Goal: Contribute content

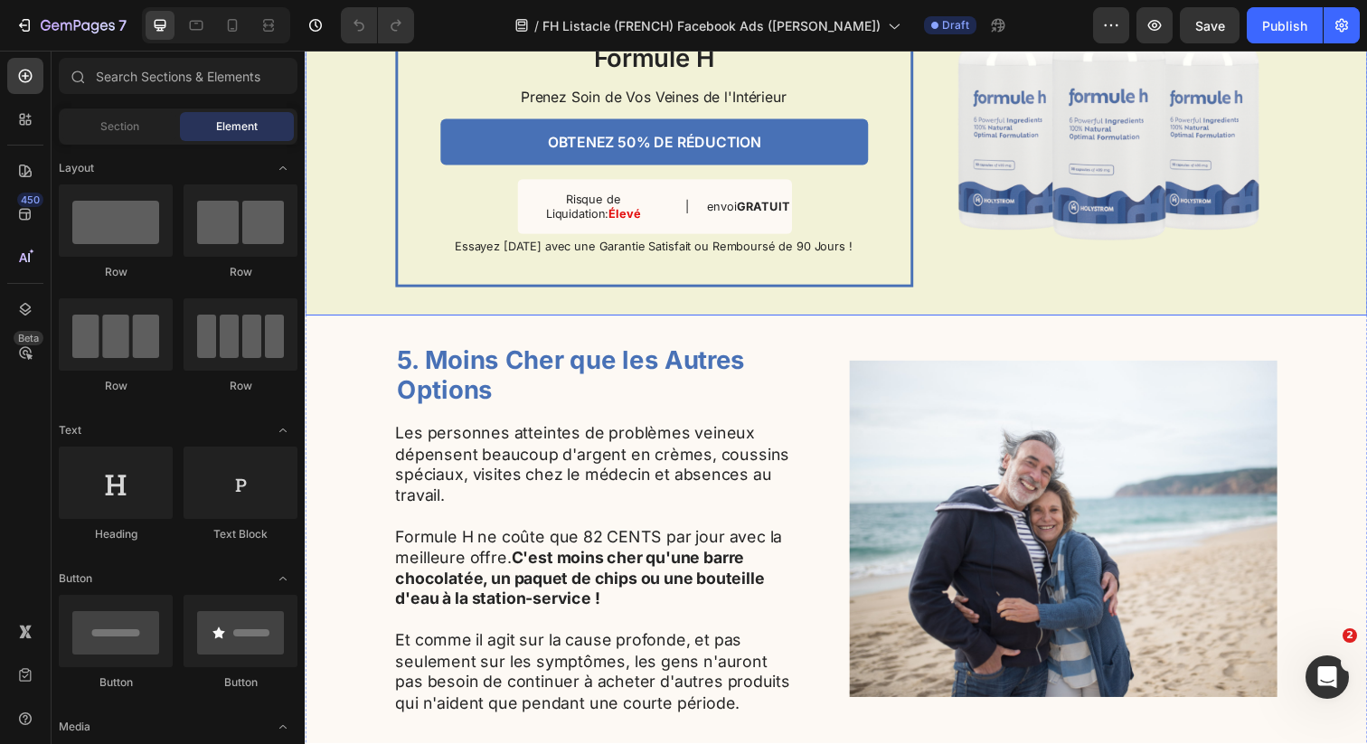
scroll to position [2477, 0]
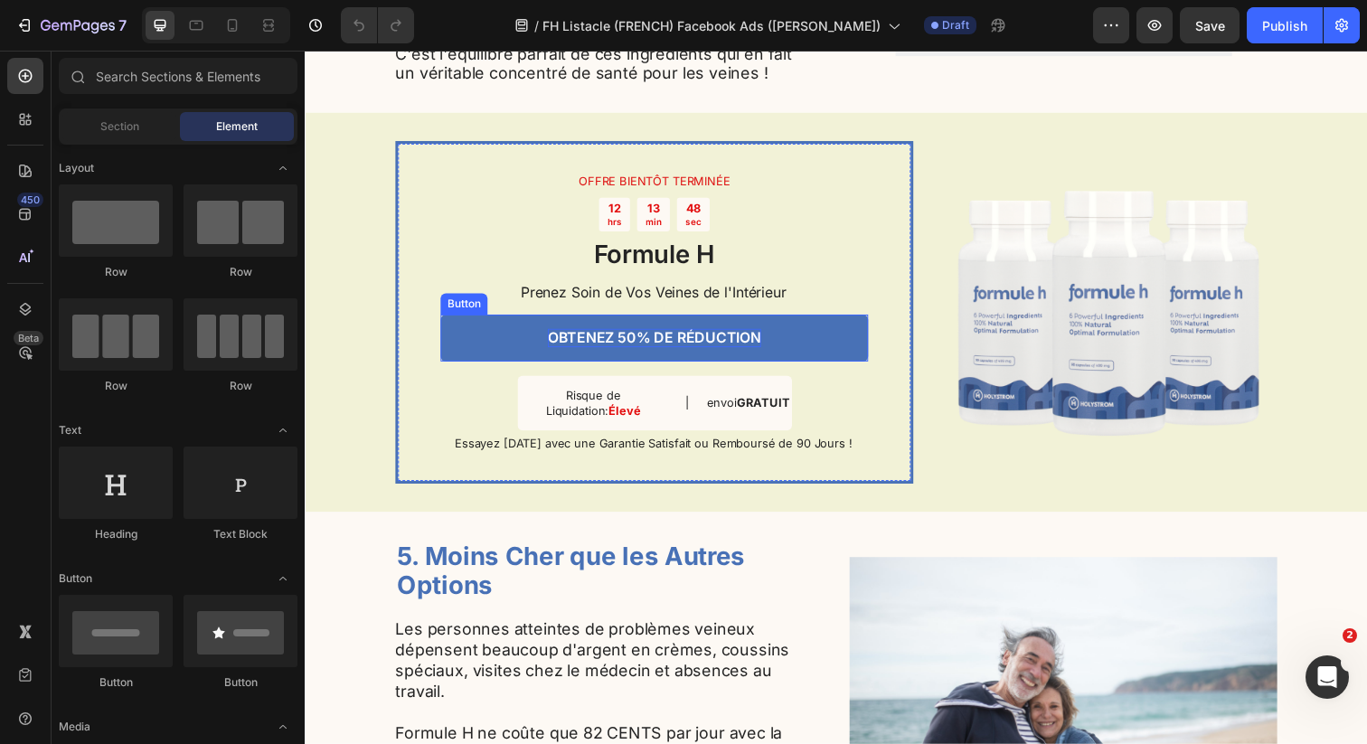
click at [638, 354] on p "OBTENEZ 50% DE RÉDUCTION" at bounding box center [662, 344] width 218 height 19
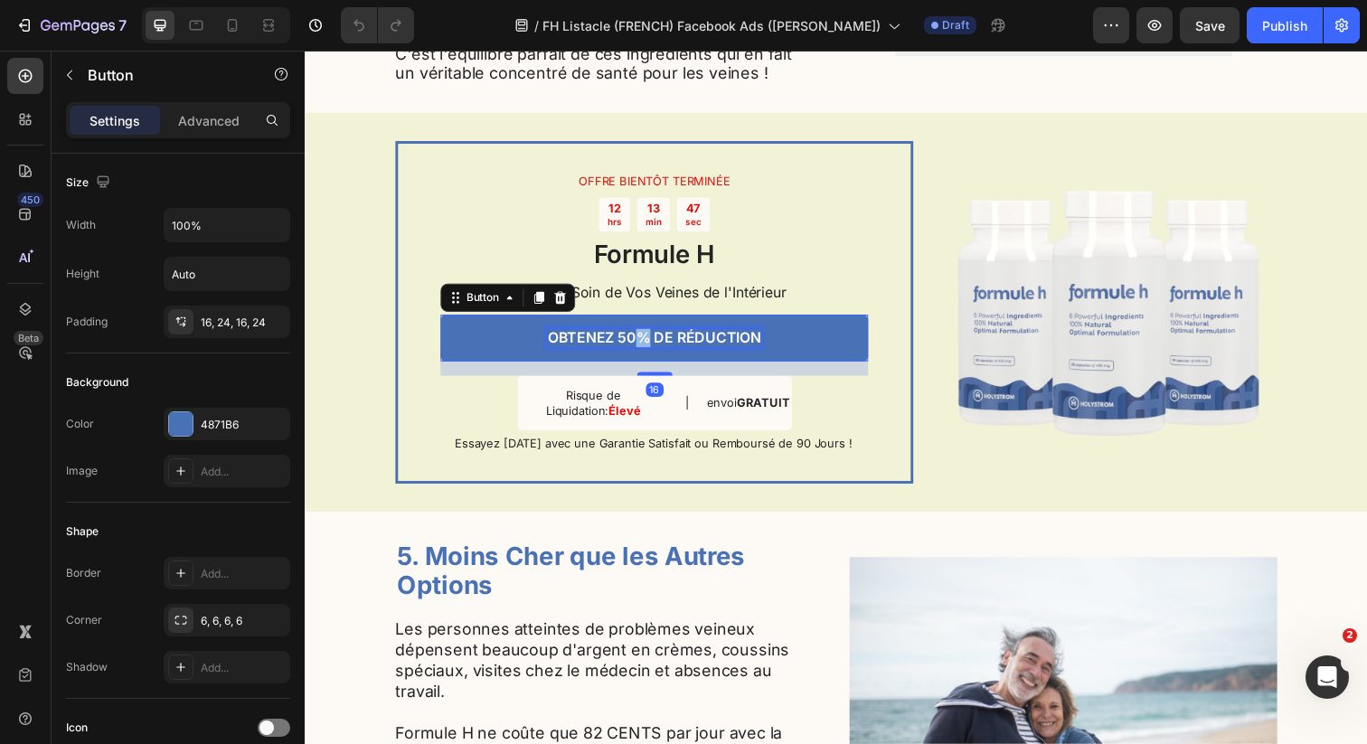
click at [638, 354] on p "OBTENEZ 50% DE RÉDUCTION" at bounding box center [662, 344] width 218 height 19
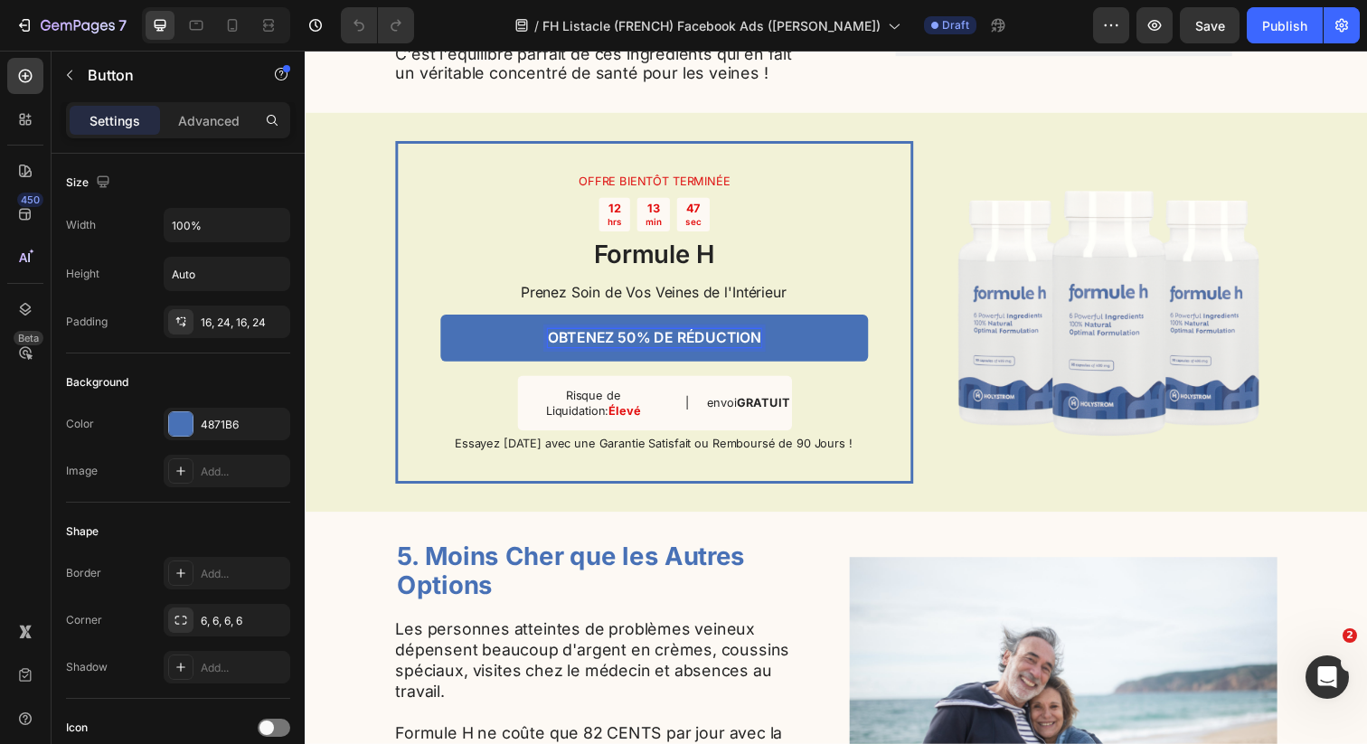
click at [635, 354] on p "OBTENEZ 50% DE RÉDUCTION" at bounding box center [662, 344] width 218 height 19
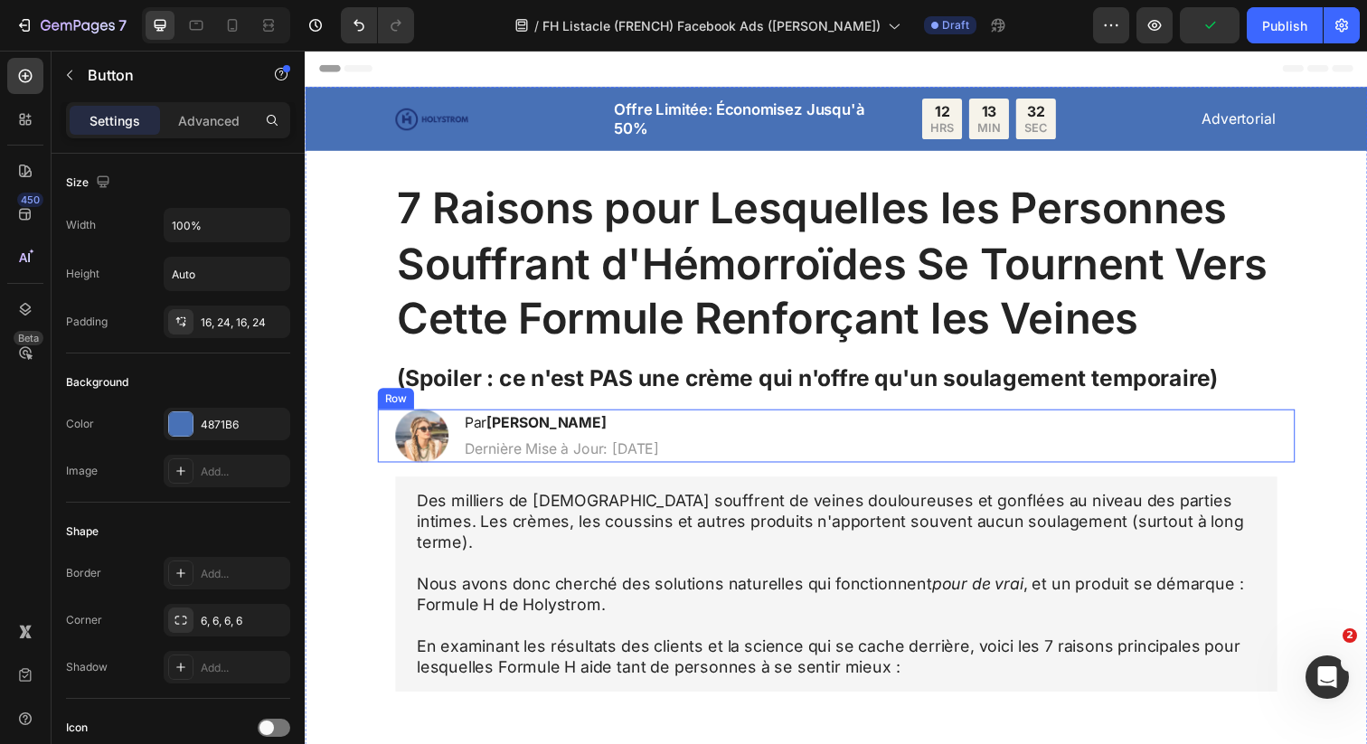
scroll to position [9, 0]
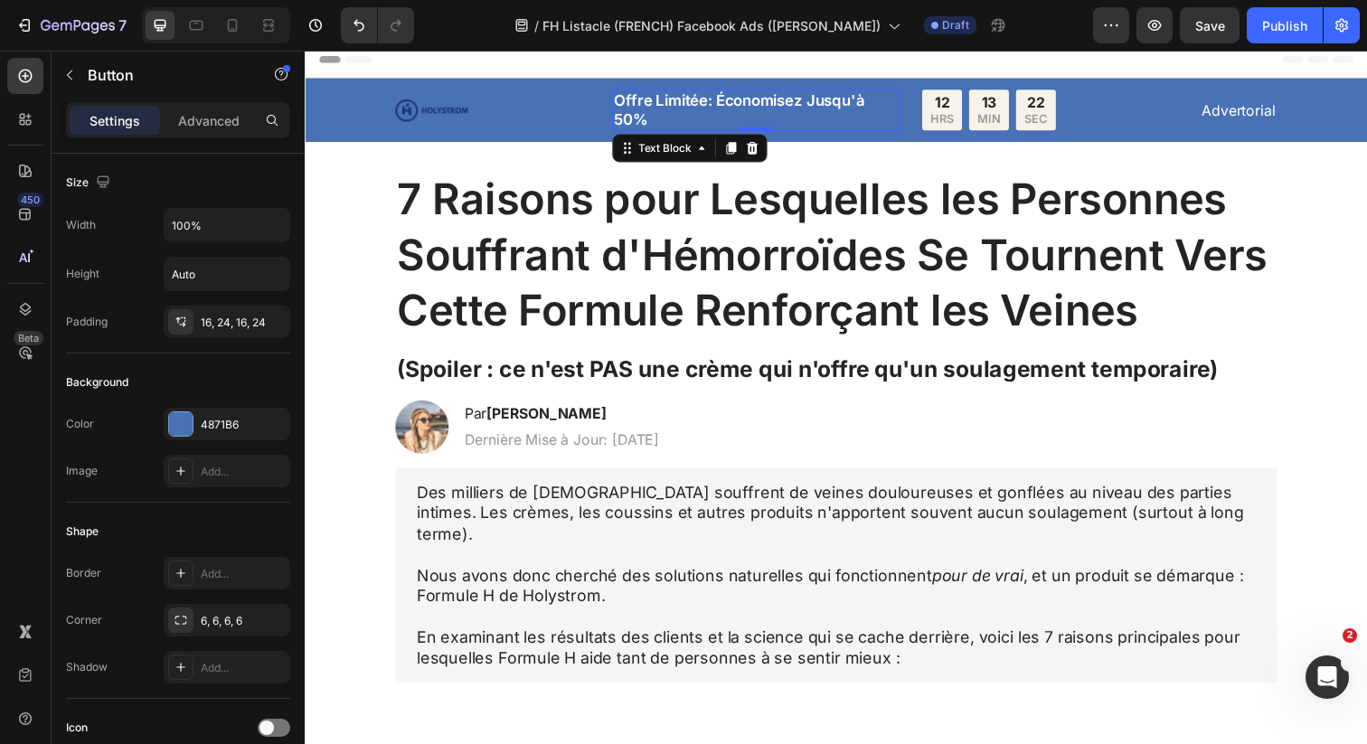
click at [625, 117] on p "Offre Limitée: Économisez Jusqu'à 50%" at bounding box center [765, 111] width 291 height 40
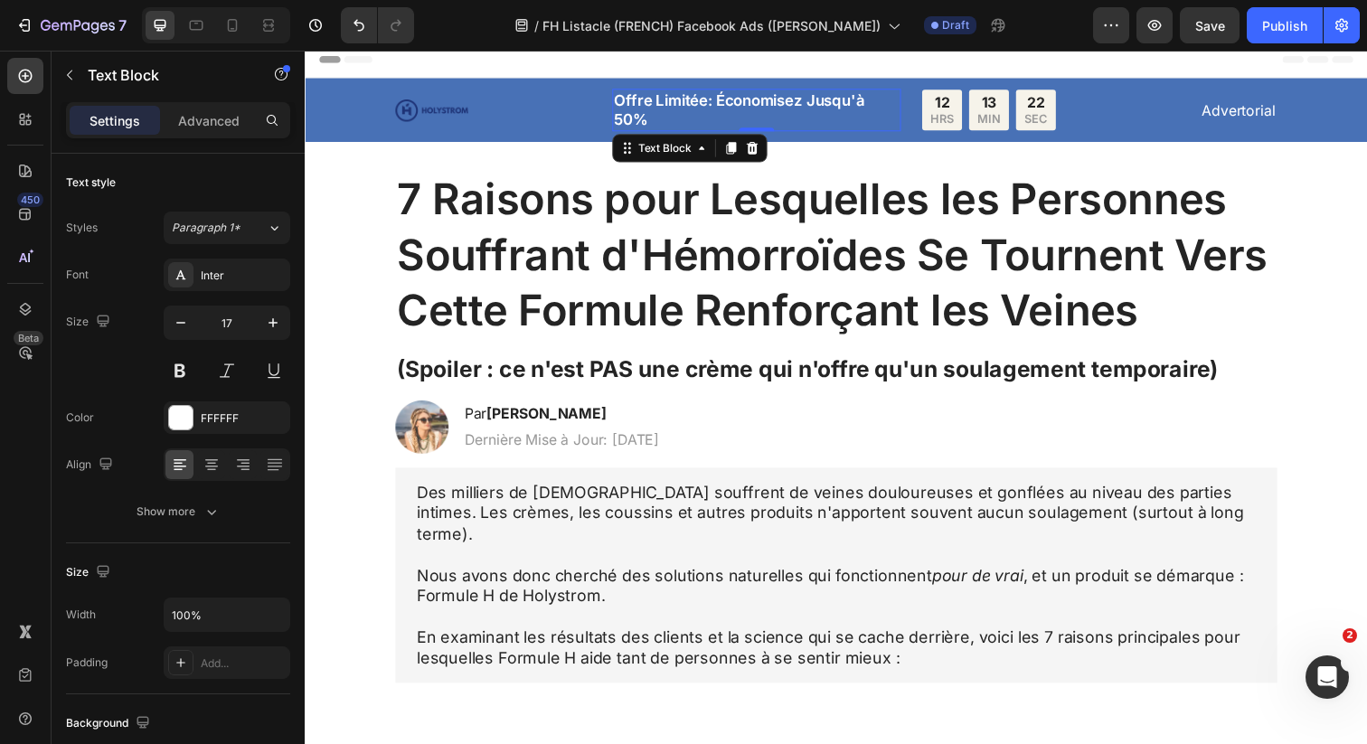
click at [625, 117] on p "Offre Limitée: Économisez Jusqu'à 50%" at bounding box center [765, 111] width 291 height 40
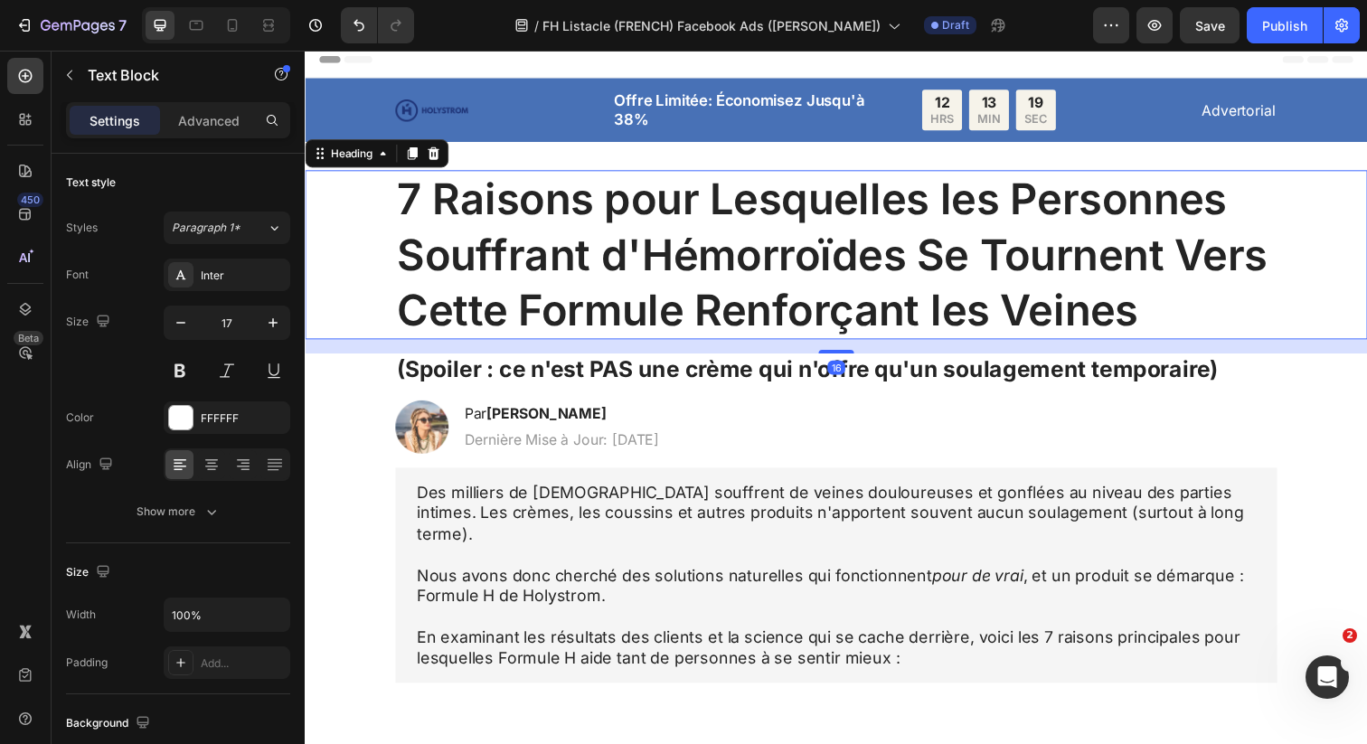
click at [651, 232] on h1 "7 Raisons pour Lesquelles les Personnes Souffrant d'Hémorroïdes Se Tournent Ver…" at bounding box center [847, 259] width 901 height 173
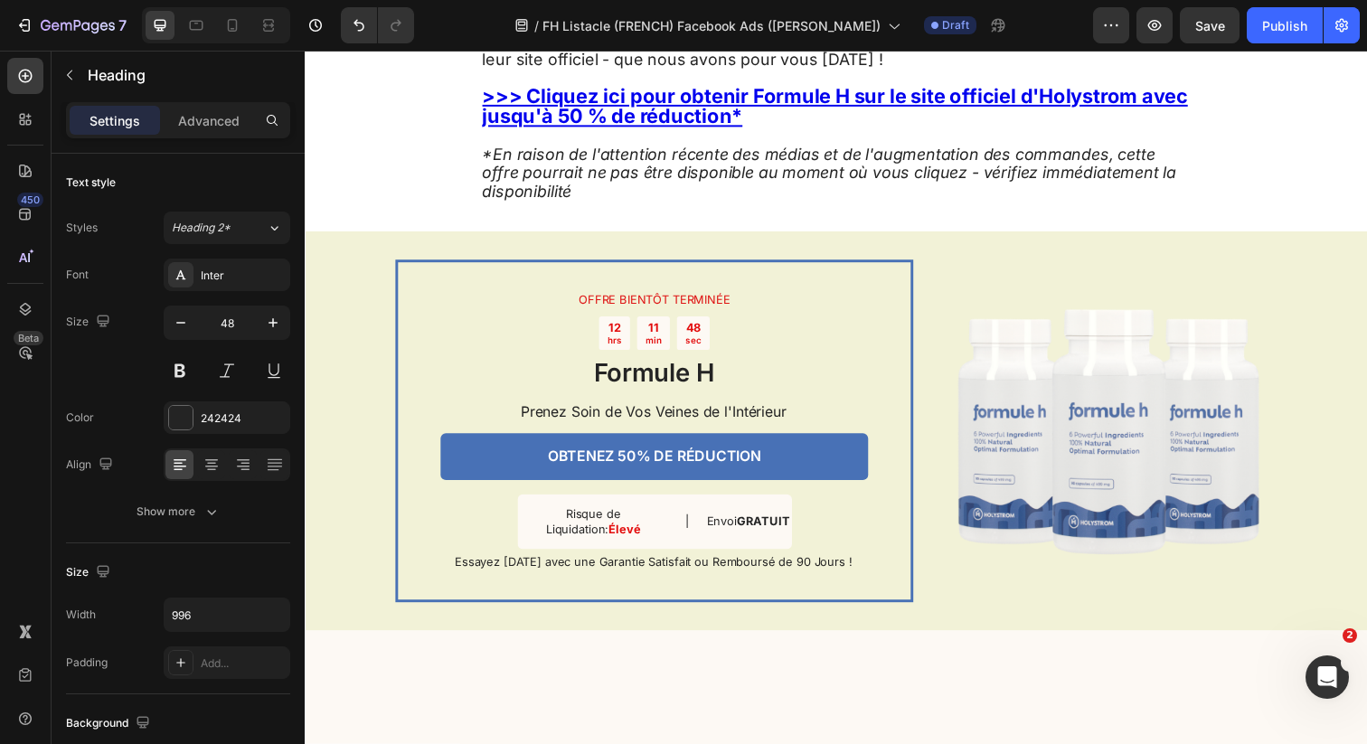
scroll to position [5209, 0]
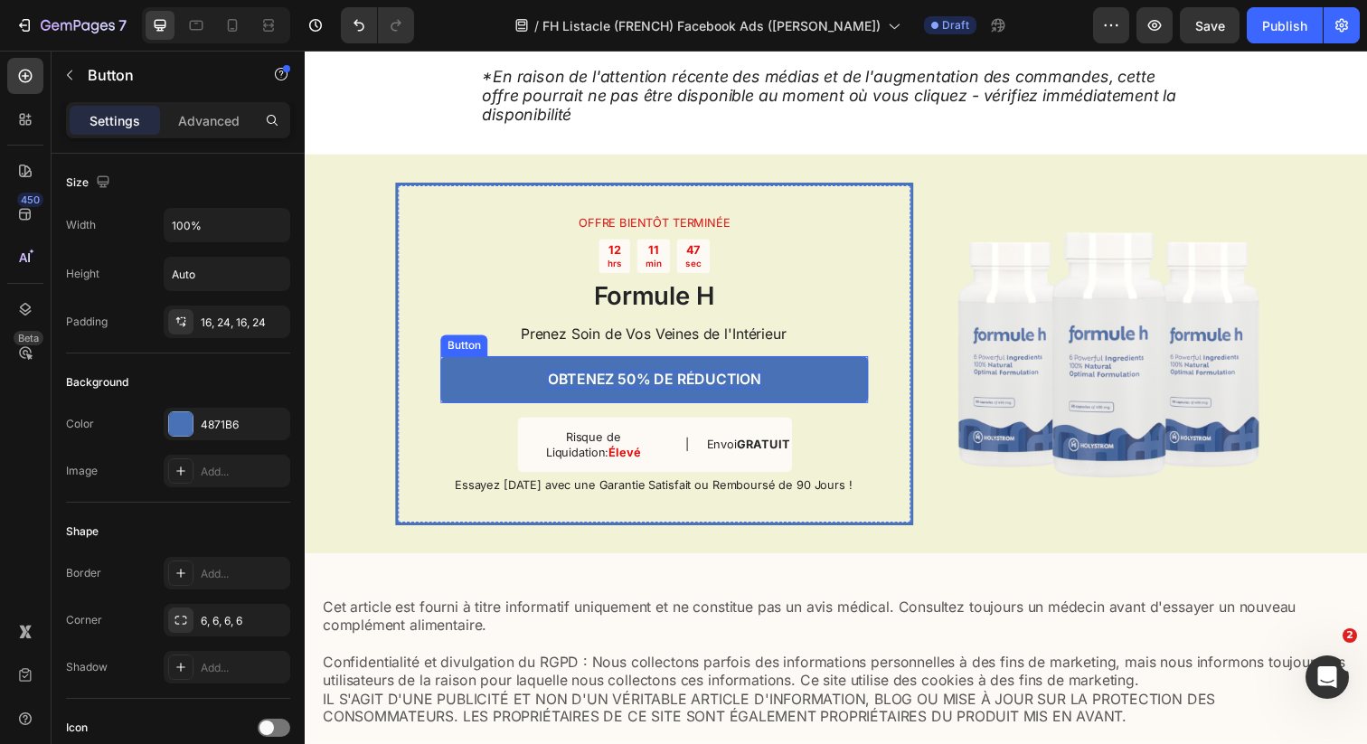
click at [628, 396] on p "OBTENEZ 50% DE RÉDUCTION" at bounding box center [662, 386] width 218 height 19
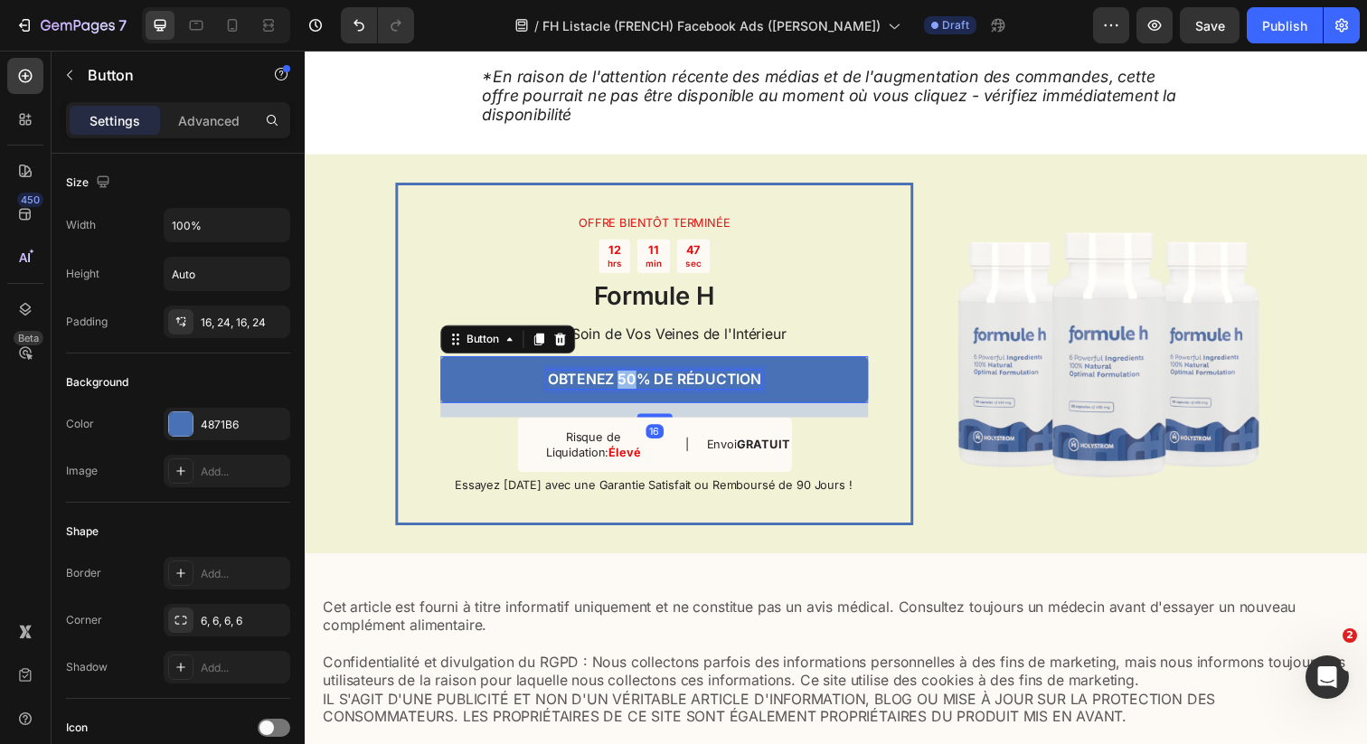
click at [628, 396] on p "OBTENEZ 50% DE RÉDUCTION" at bounding box center [662, 386] width 218 height 19
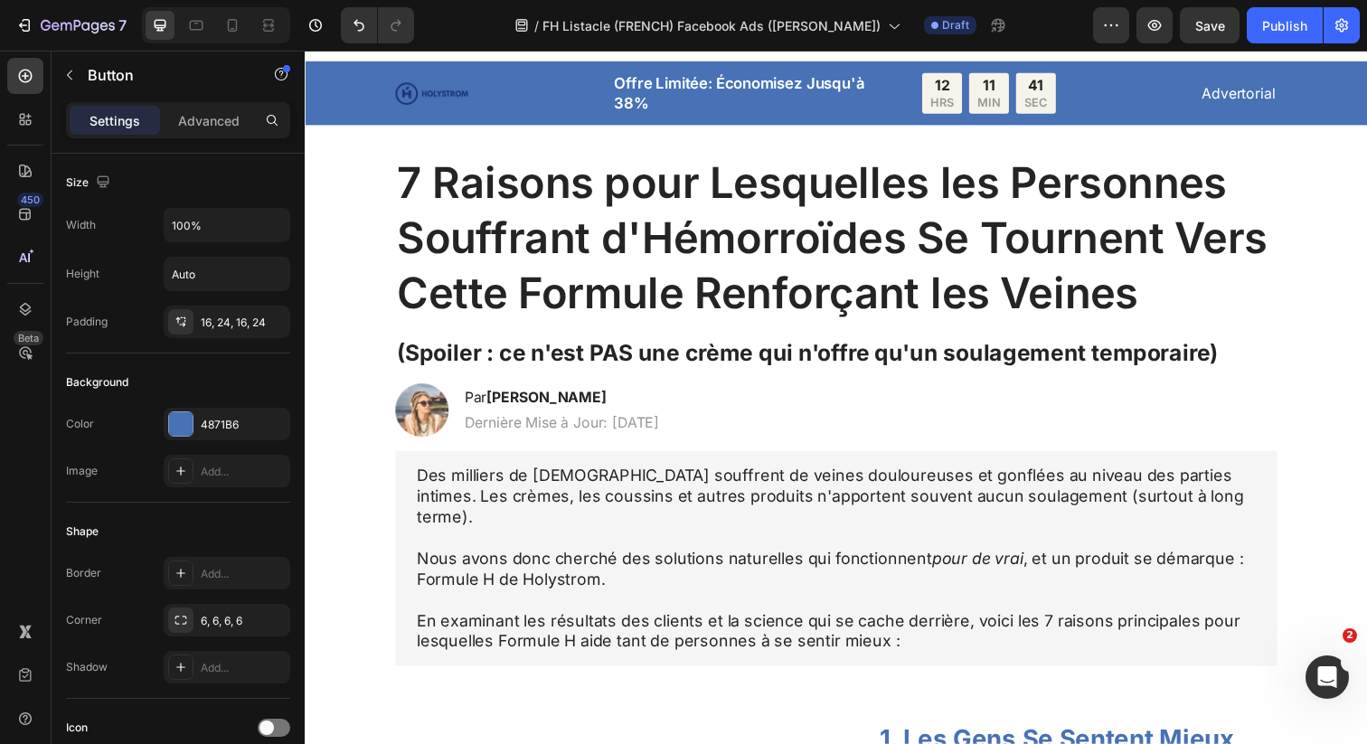
scroll to position [0, 0]
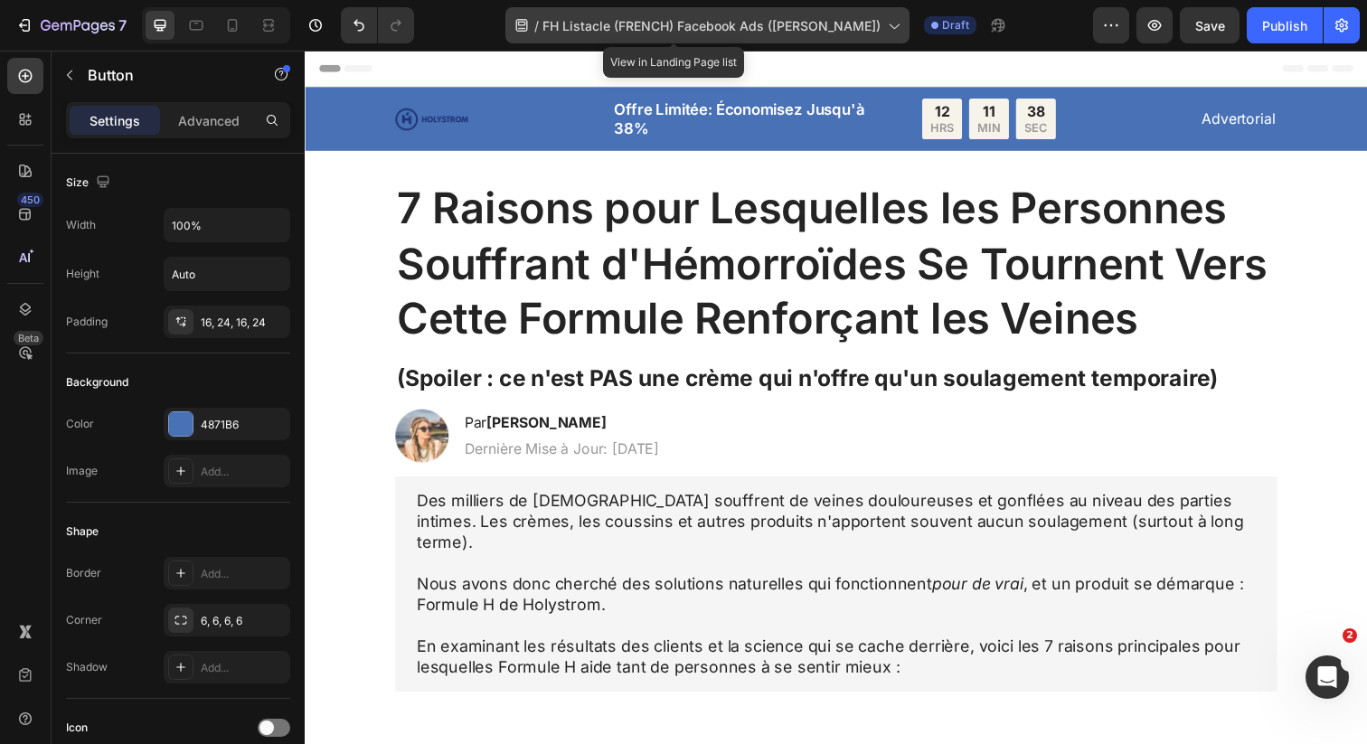
click at [890, 24] on icon at bounding box center [895, 26] width 10 height 5
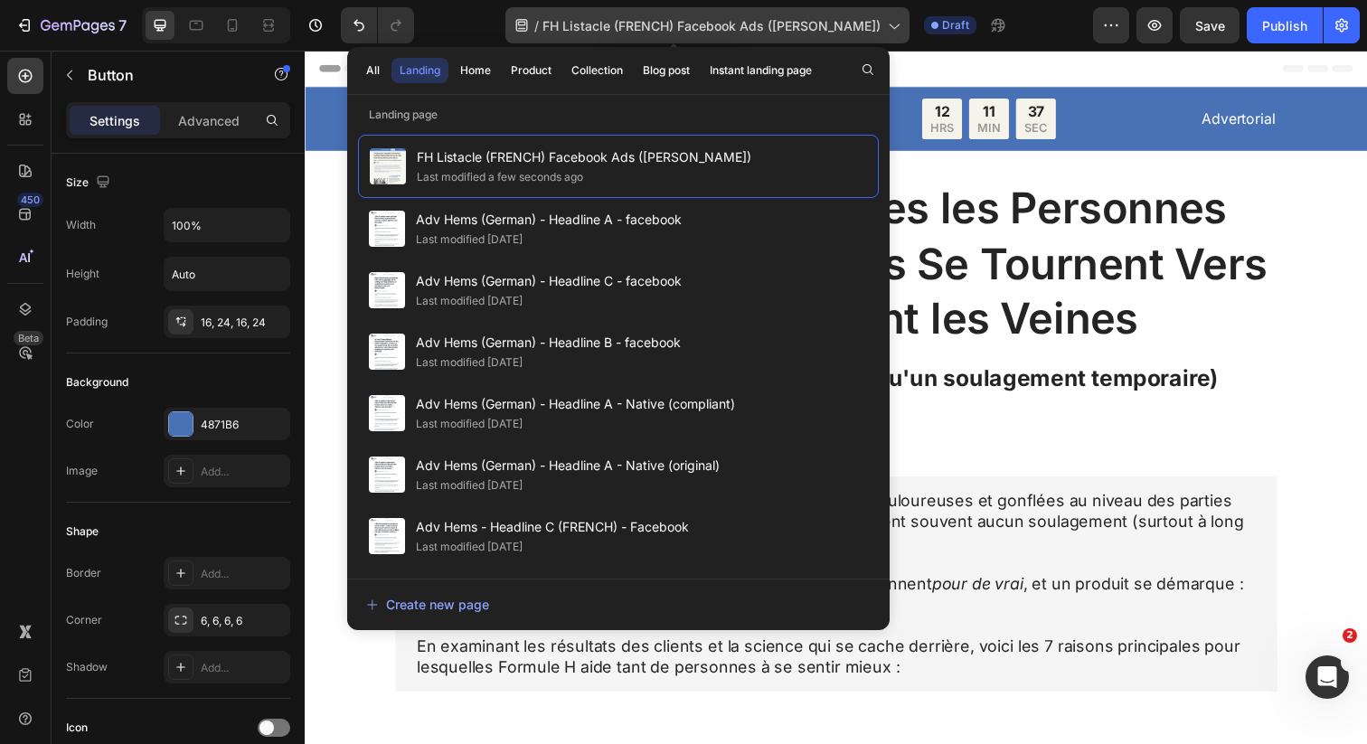
click at [884, 25] on icon at bounding box center [893, 25] width 18 height 18
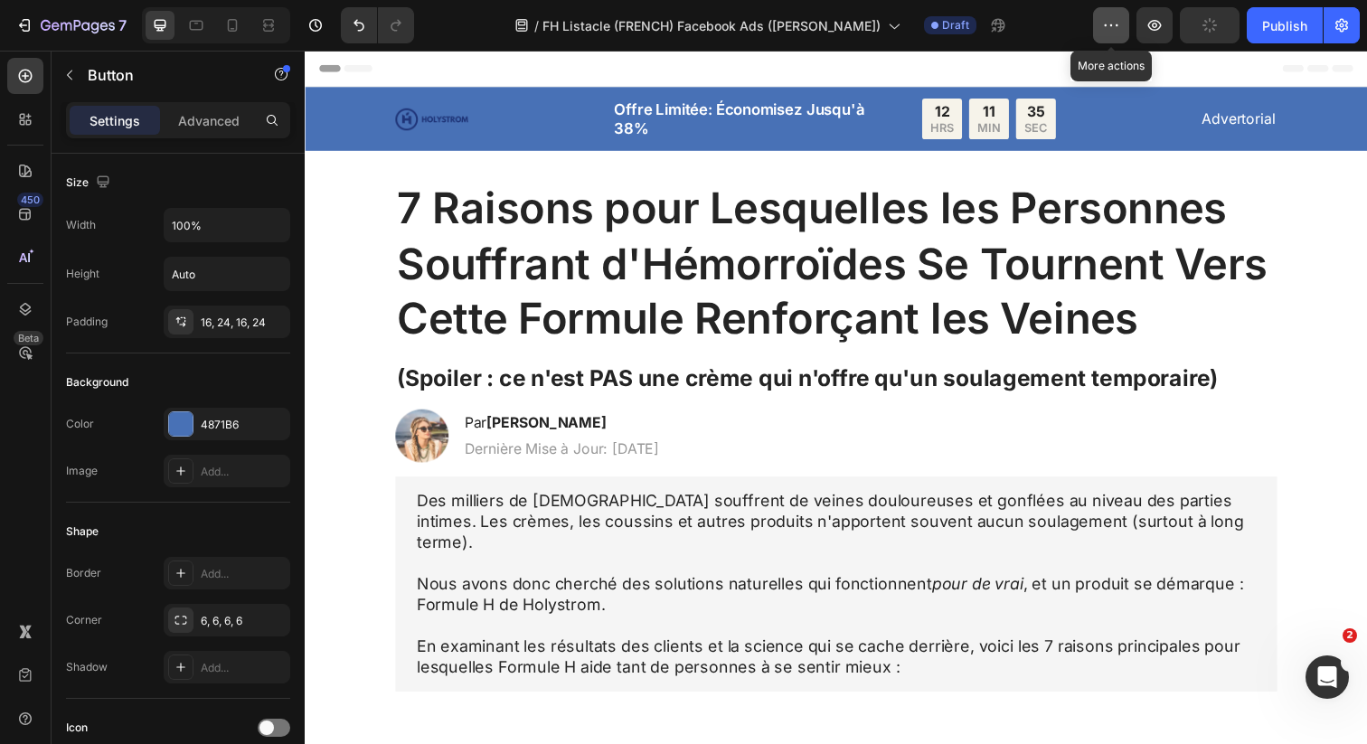
click at [1104, 32] on icon "button" at bounding box center [1111, 25] width 18 height 18
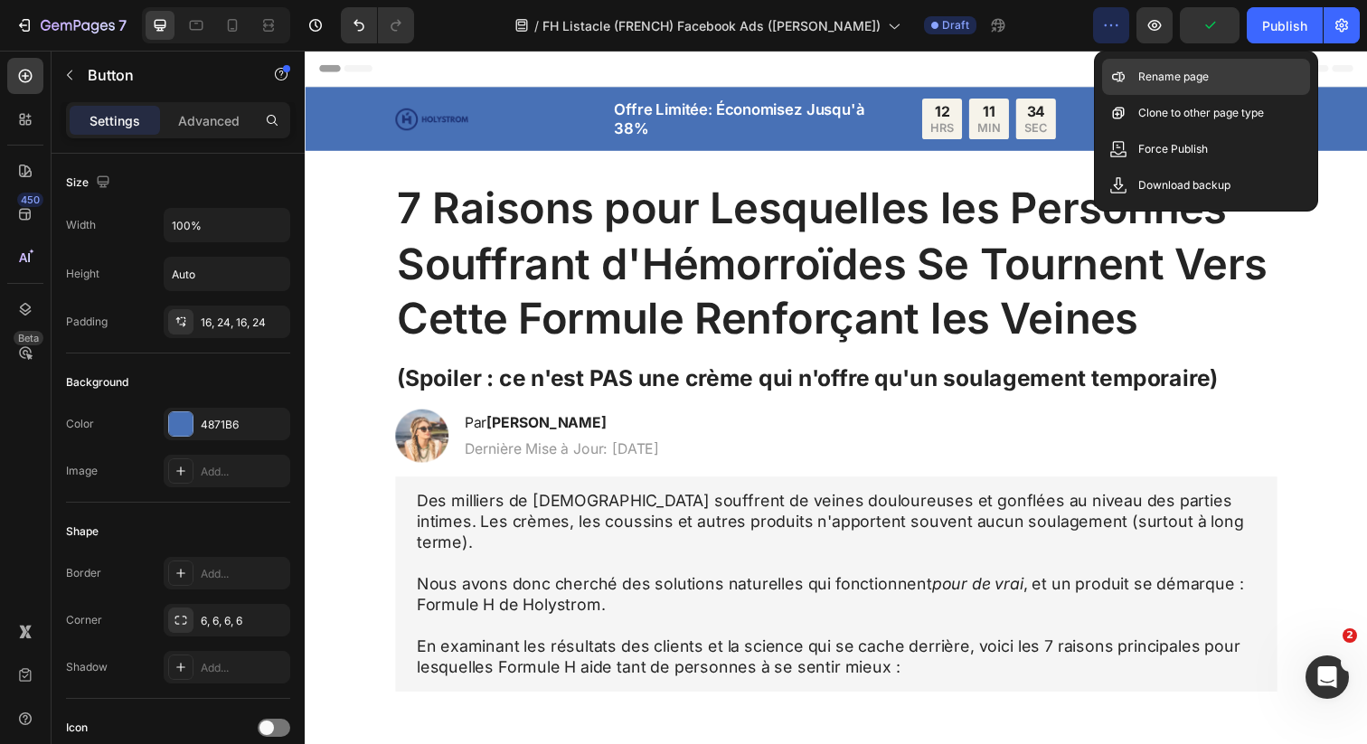
click at [1145, 81] on p "Rename page" at bounding box center [1173, 77] width 71 height 18
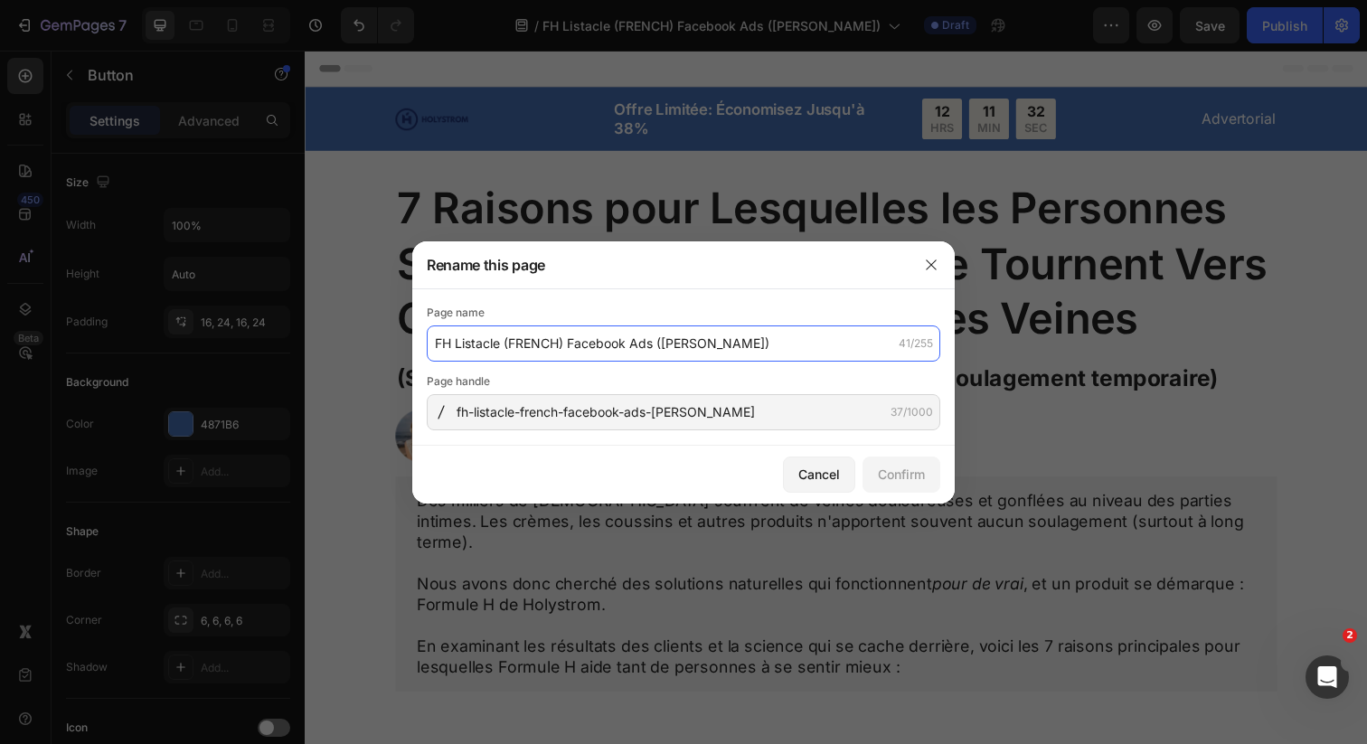
click at [544, 352] on input "FH Listacle (FRENCH) Facebook Ads ([PERSON_NAME])" at bounding box center [684, 344] width 514 height 36
click at [642, 339] on input "FH Listacle (FRENCH) Facebook Ads ([PERSON_NAME])" at bounding box center [684, 344] width 514 height 36
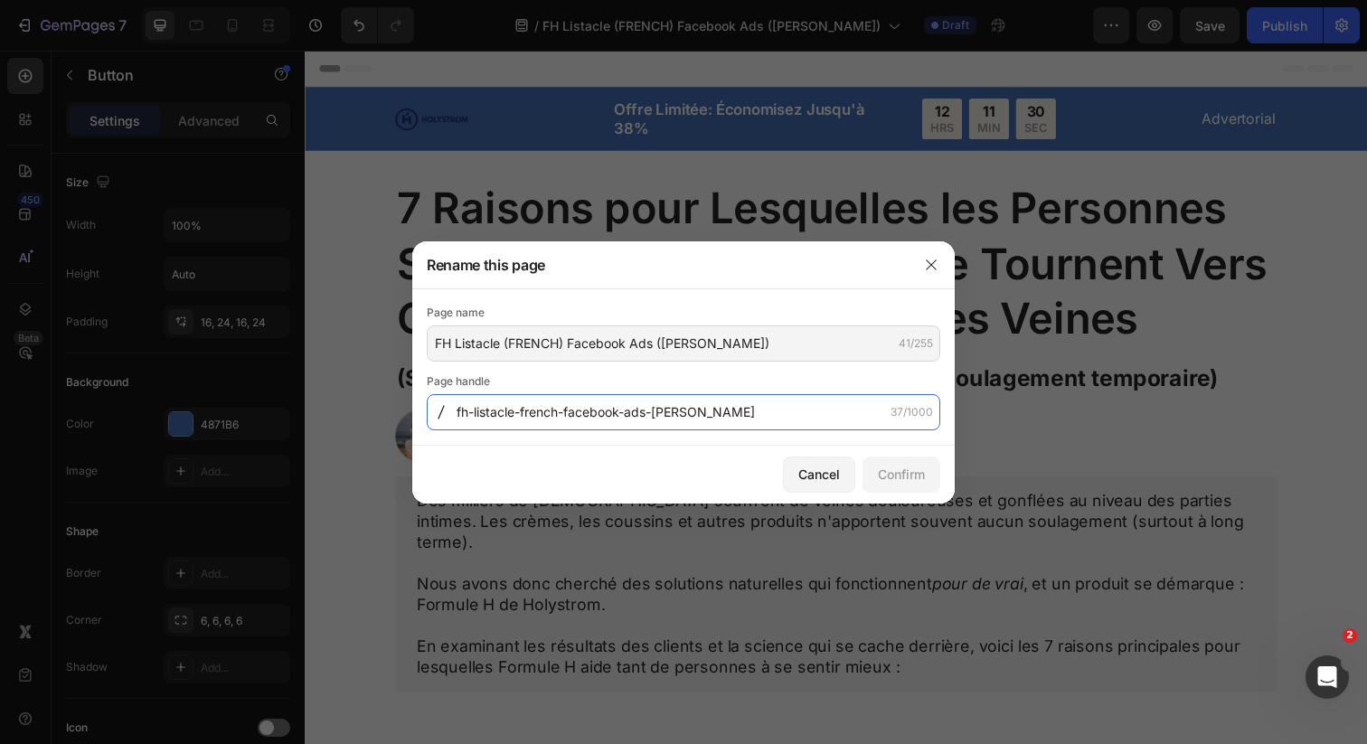
click at [592, 410] on input "fh-listacle-french-facebook-ads-[PERSON_NAME]" at bounding box center [684, 412] width 514 height 36
click at [553, 428] on input "fh-listacle-french-facebook-ads-[PERSON_NAME]" at bounding box center [684, 412] width 514 height 36
drag, startPoint x: 567, startPoint y: 411, endPoint x: 774, endPoint y: 412, distance: 207.1
click at [774, 412] on input "fh-listacle-french-facebook-ads-[PERSON_NAME]" at bounding box center [684, 412] width 514 height 36
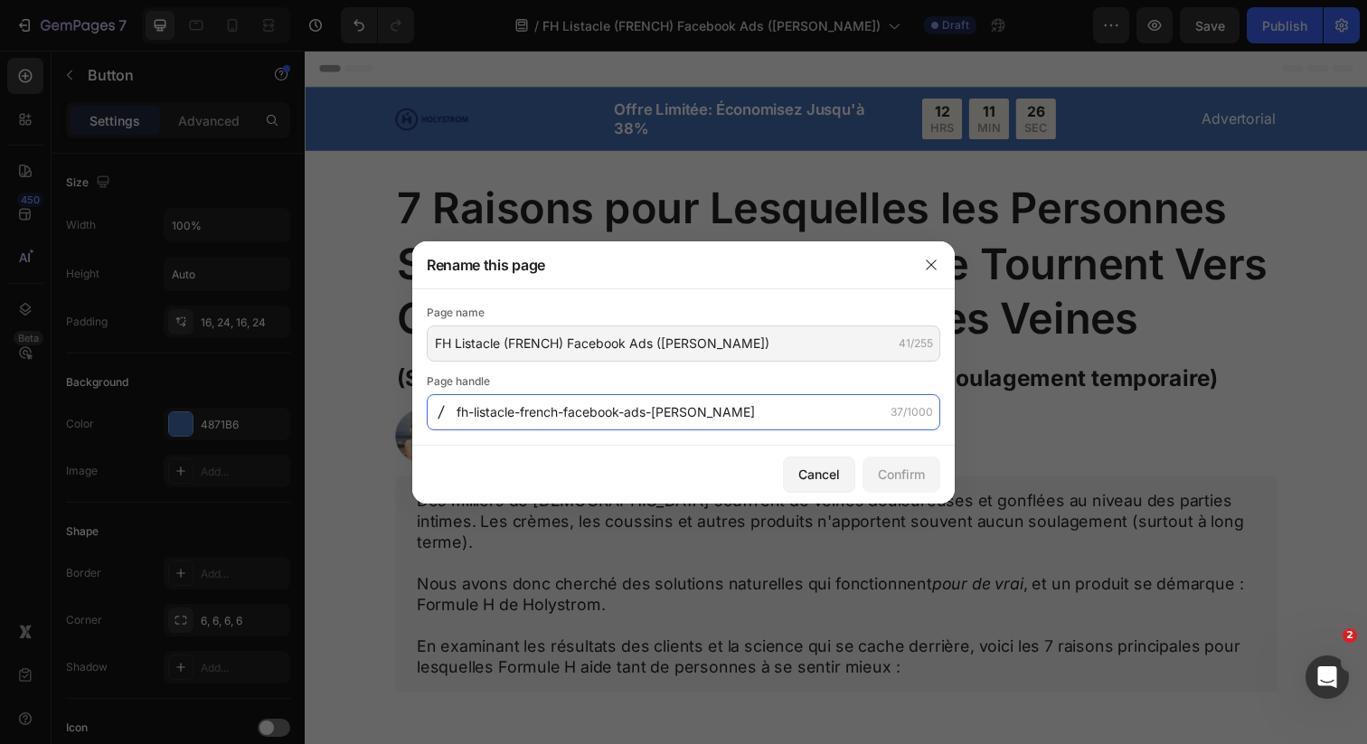
click at [774, 412] on input "fh-listacle-french-facebook-ads-[PERSON_NAME]" at bounding box center [684, 412] width 514 height 36
drag, startPoint x: 621, startPoint y: 408, endPoint x: 799, endPoint y: 406, distance: 178.1
click at [798, 407] on input "fh-listacle-french-facebook-ads-[PERSON_NAME]" at bounding box center [684, 412] width 514 height 36
type input "fh-listacle-french-facebook-control"
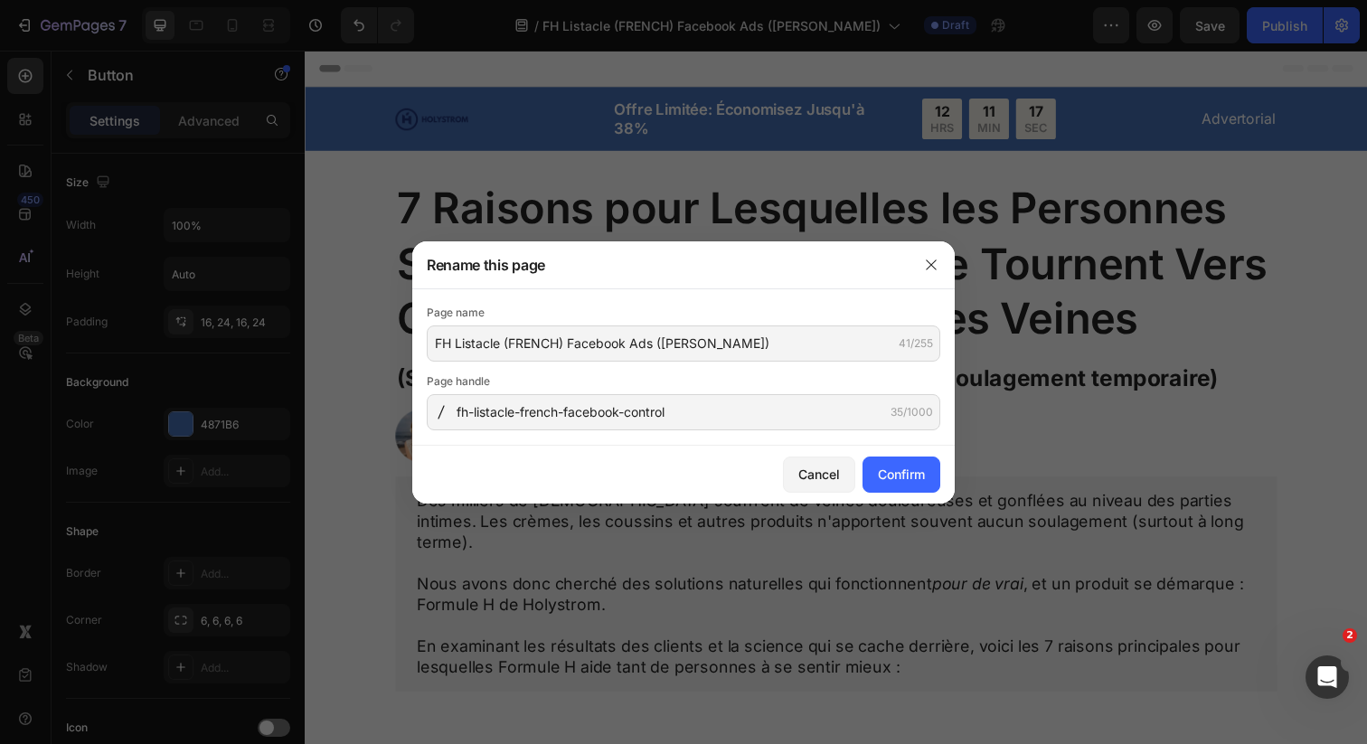
click at [735, 288] on div "Rename this page" at bounding box center [660, 264] width 496 height 47
click at [896, 466] on div "Confirm" at bounding box center [901, 474] width 47 height 19
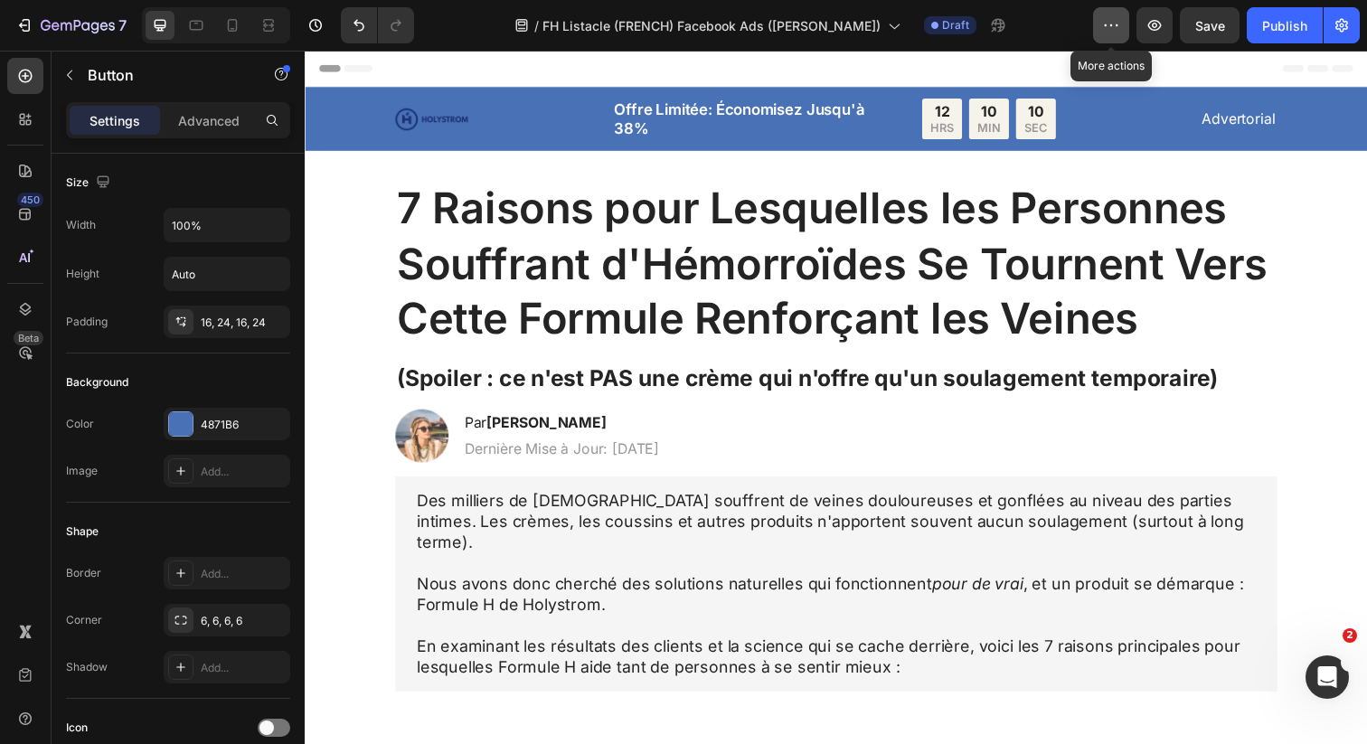
click at [1100, 33] on button "button" at bounding box center [1111, 25] width 36 height 36
click at [1348, 30] on icon "button" at bounding box center [1342, 25] width 18 height 18
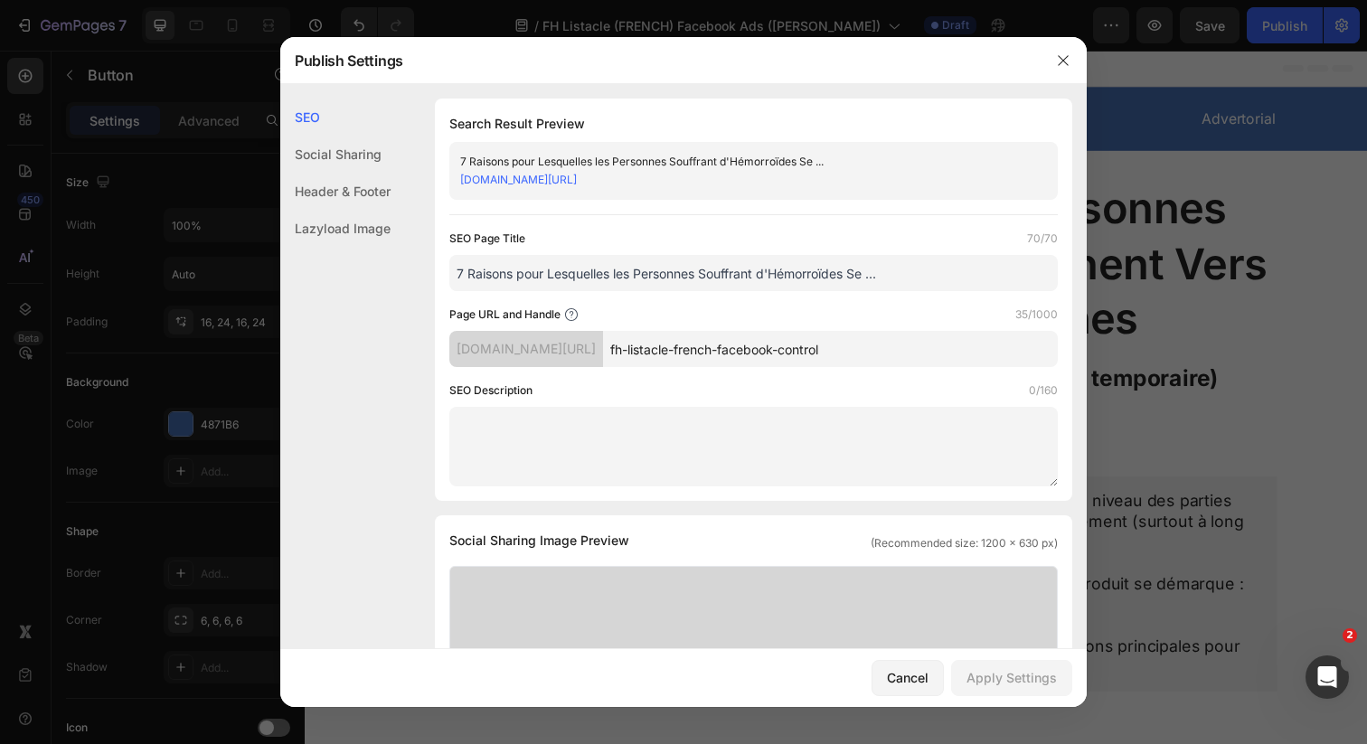
click at [896, 267] on input "7 Raisons pour Lesquelles les Personnes Souffrant d'Hémorroïdes Se ..." at bounding box center [753, 273] width 609 height 36
type input "7 Raisons pour Lesquelles les Personnes Souffrant d'Hémorroïdes Se.."
click at [987, 680] on div "Apply Settings" at bounding box center [1012, 677] width 90 height 19
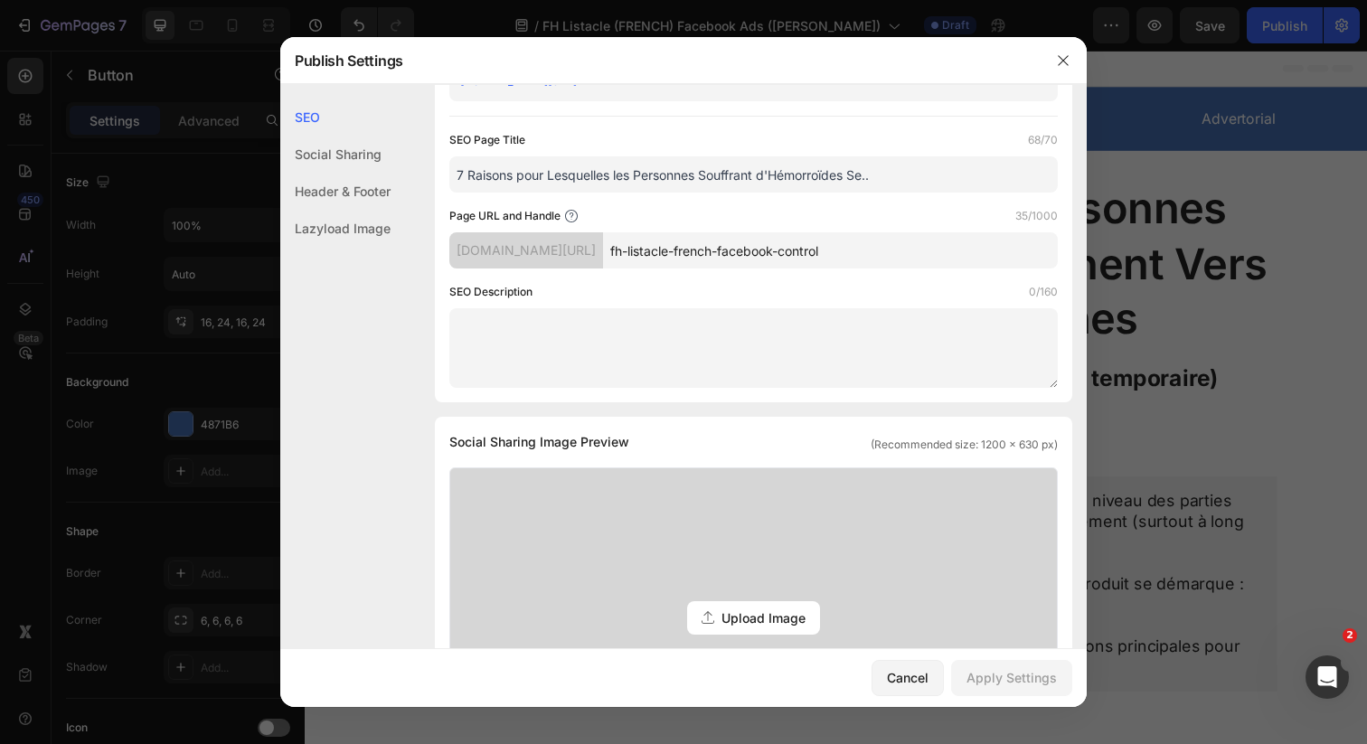
scroll to position [102, 0]
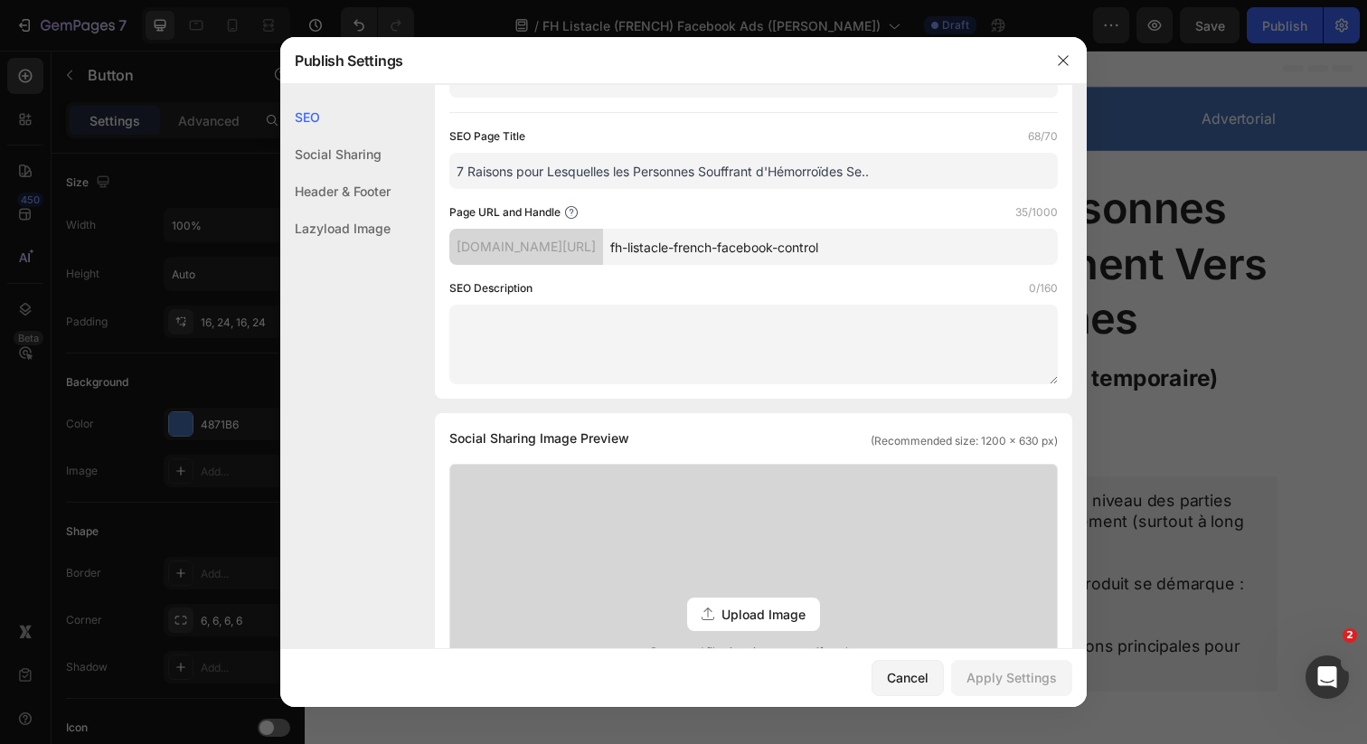
click at [634, 351] on textarea at bounding box center [753, 345] width 609 height 80
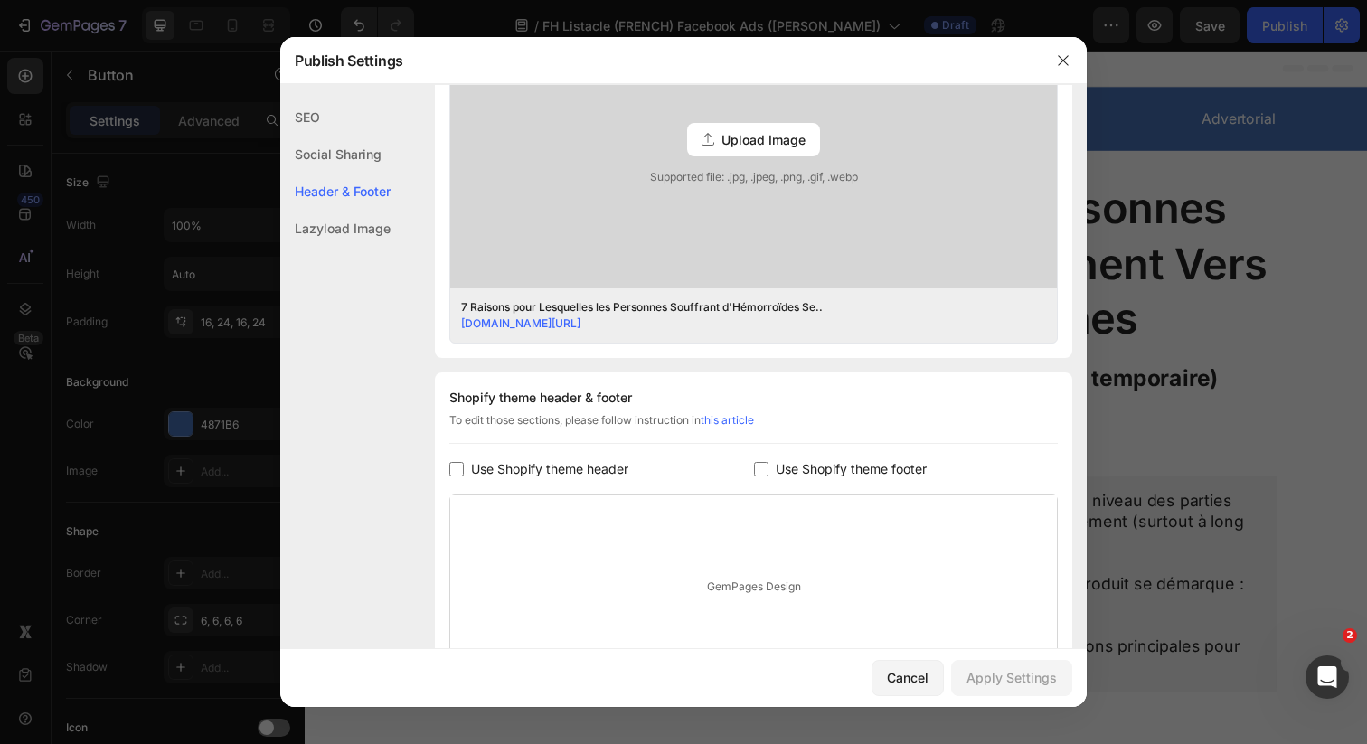
scroll to position [754, 0]
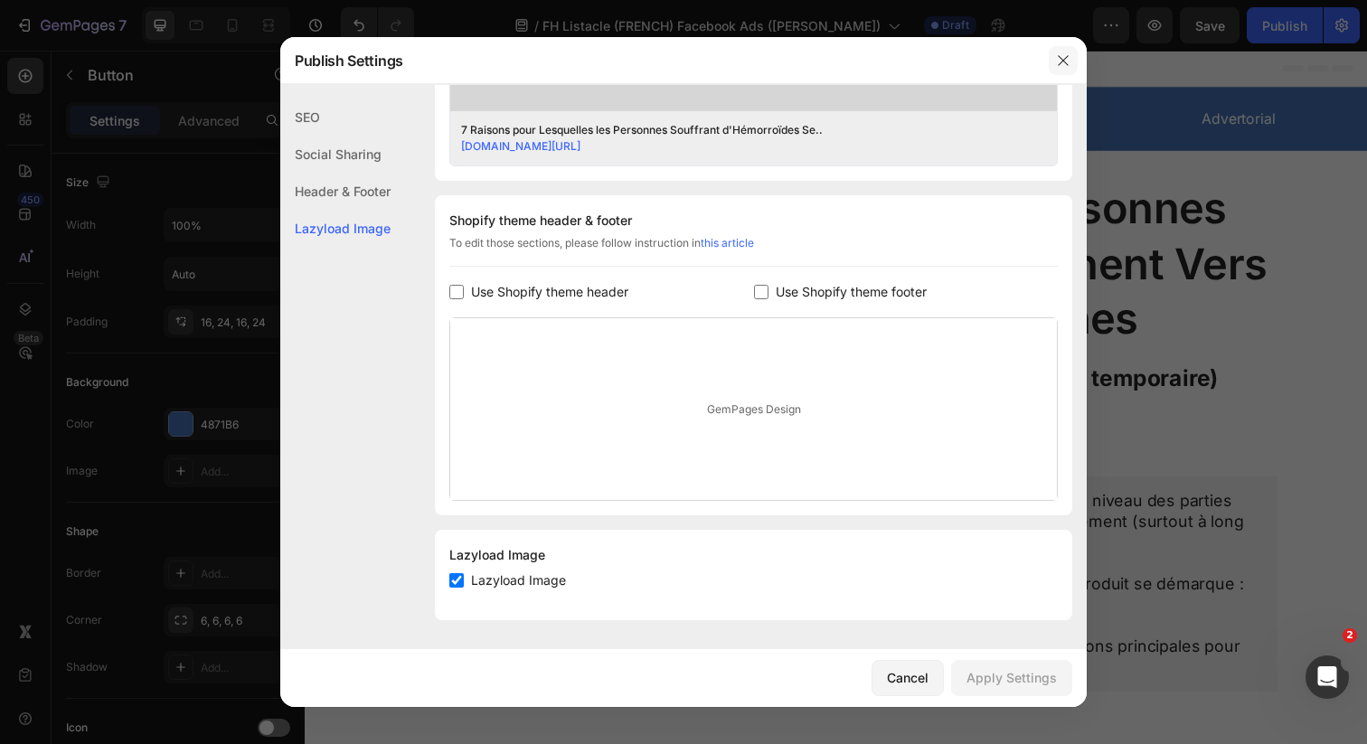
click at [1060, 58] on icon "button" at bounding box center [1063, 60] width 14 height 14
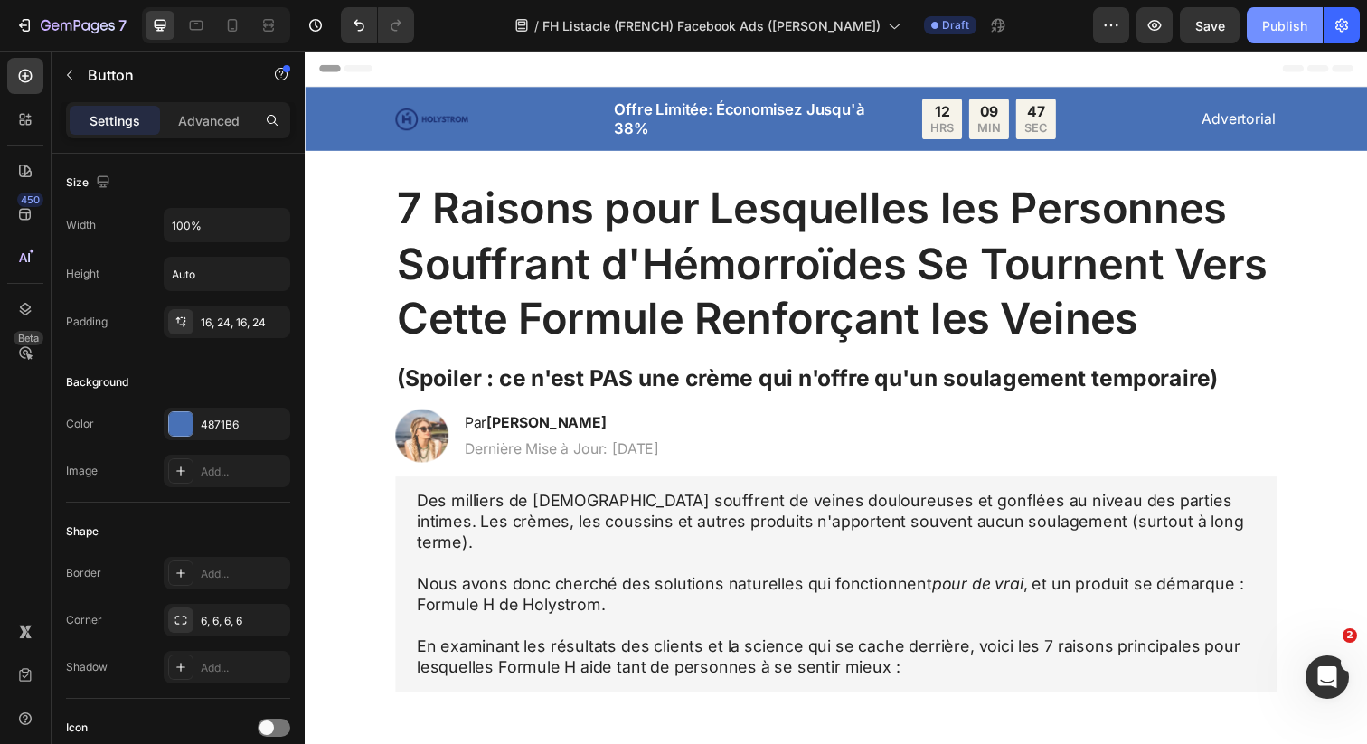
click at [1279, 20] on div "Publish" at bounding box center [1284, 25] width 45 height 19
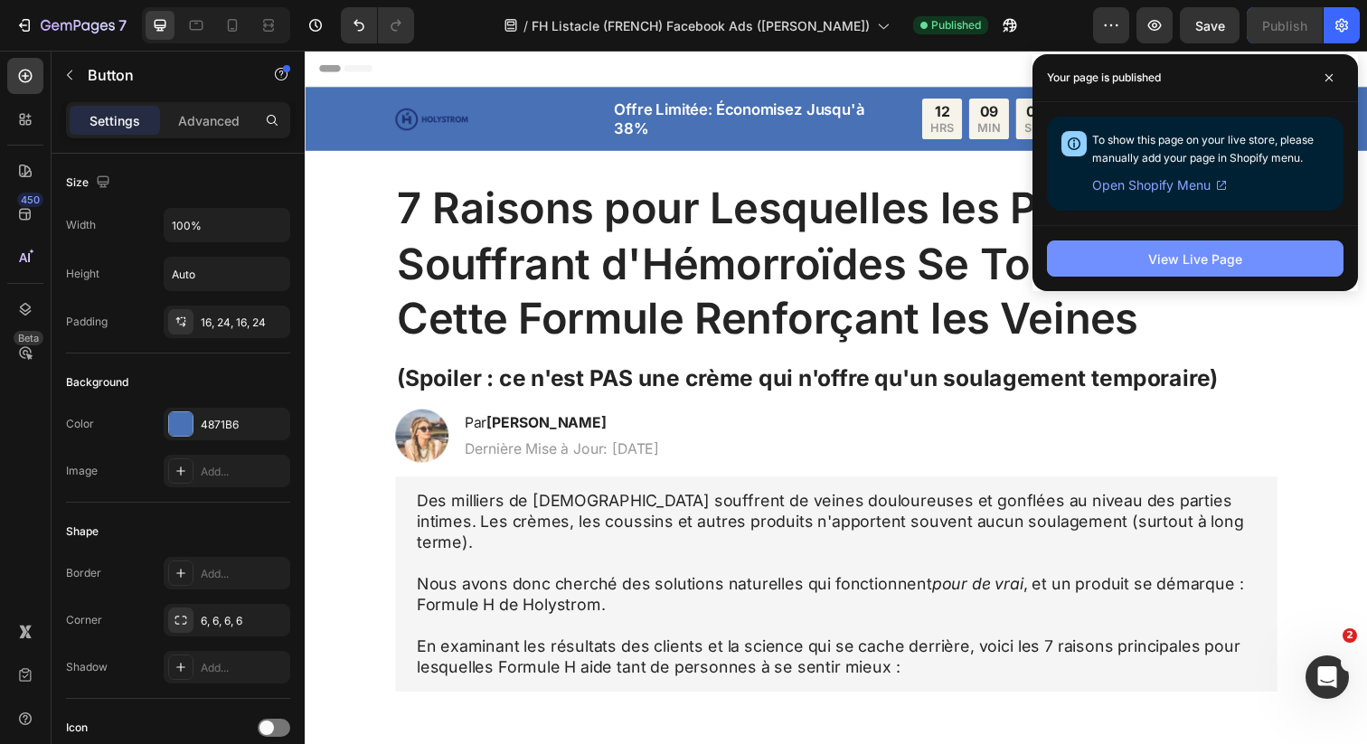
click at [1119, 258] on button "View Live Page" at bounding box center [1195, 259] width 297 height 36
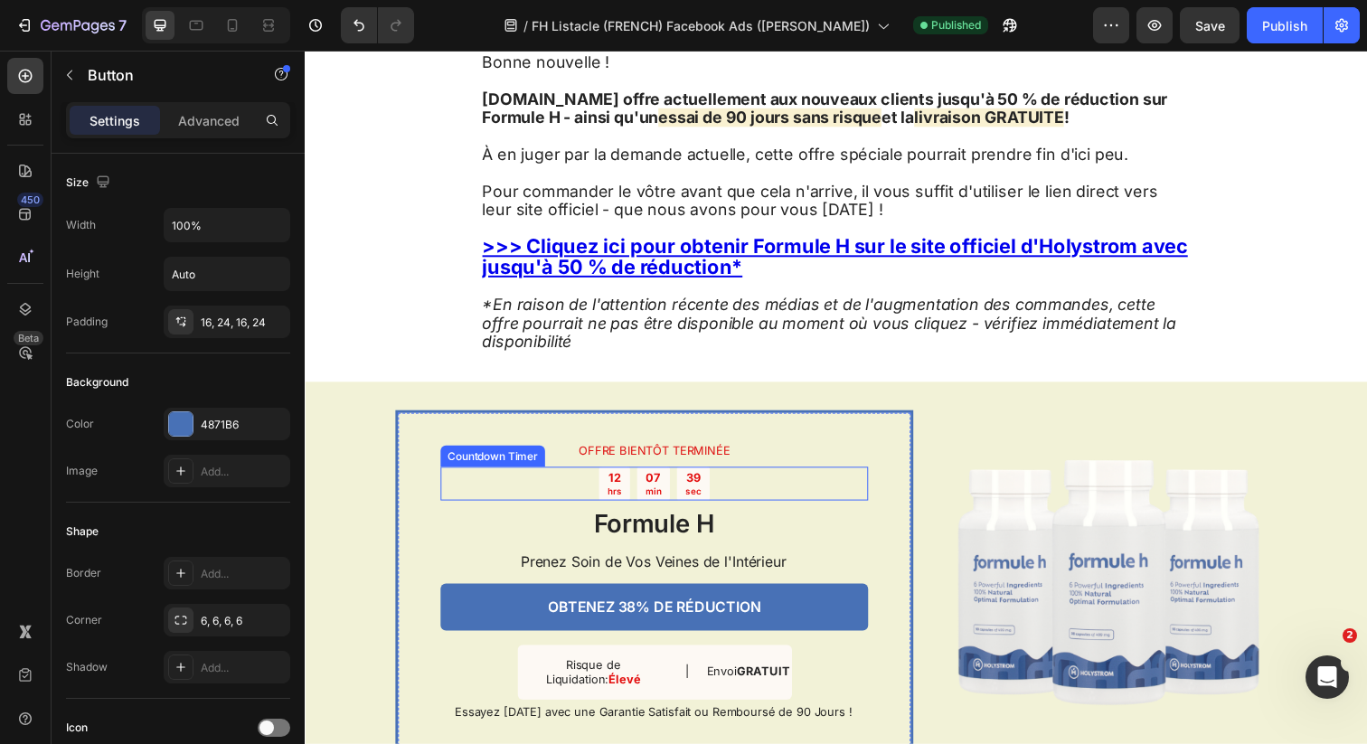
scroll to position [4840, 0]
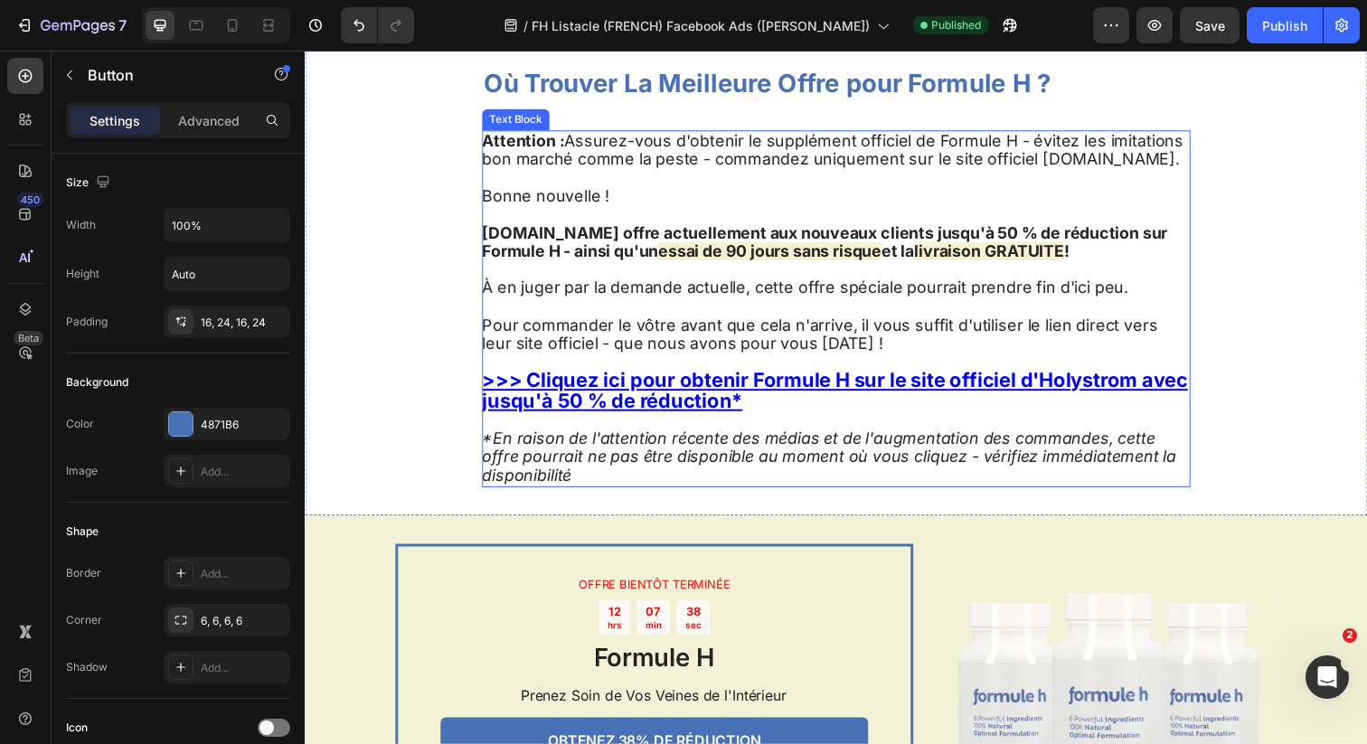
click at [561, 420] on u ">>> Cliquez ici pour obtenir Formule H sur le site officiel d'Holystrom avec ju…" at bounding box center [846, 397] width 721 height 44
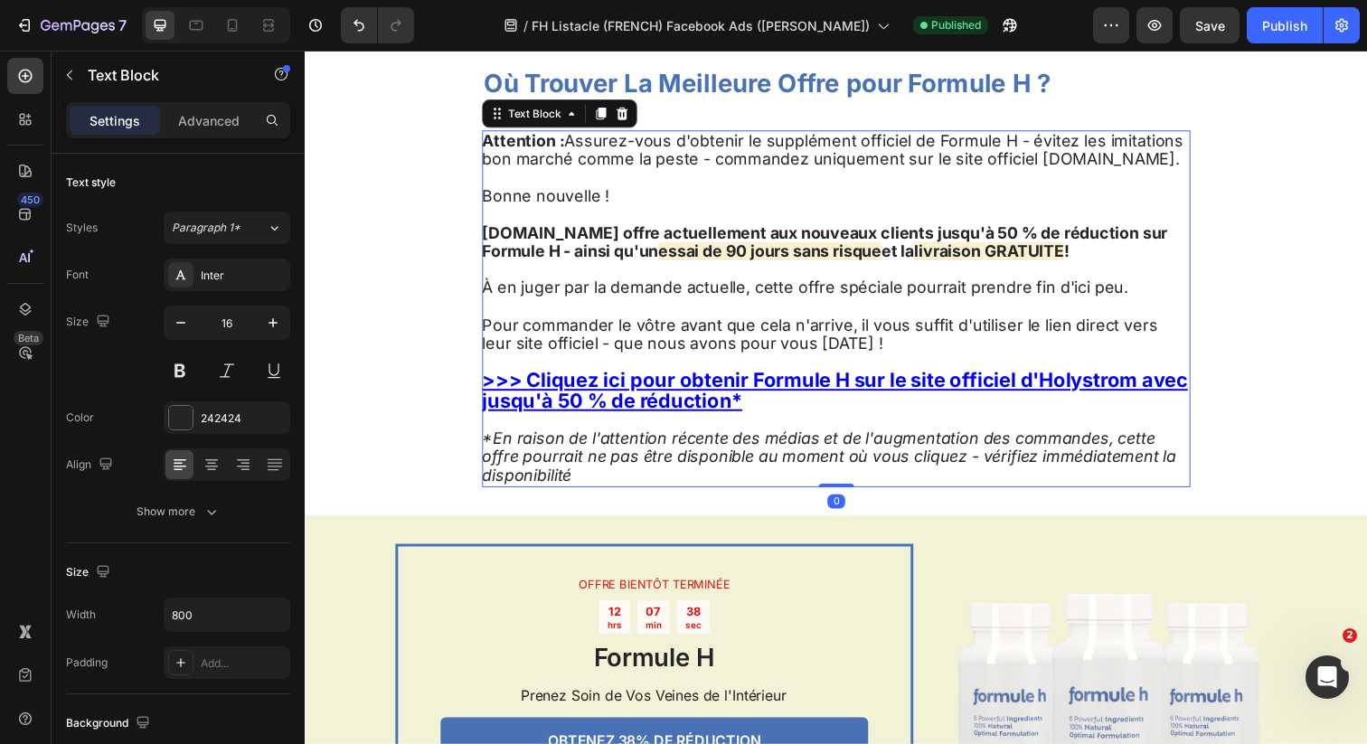
click at [561, 420] on u ">>> Cliquez ici pour obtenir Formule H sur le site officiel d'Holystrom avec ju…" at bounding box center [846, 397] width 721 height 44
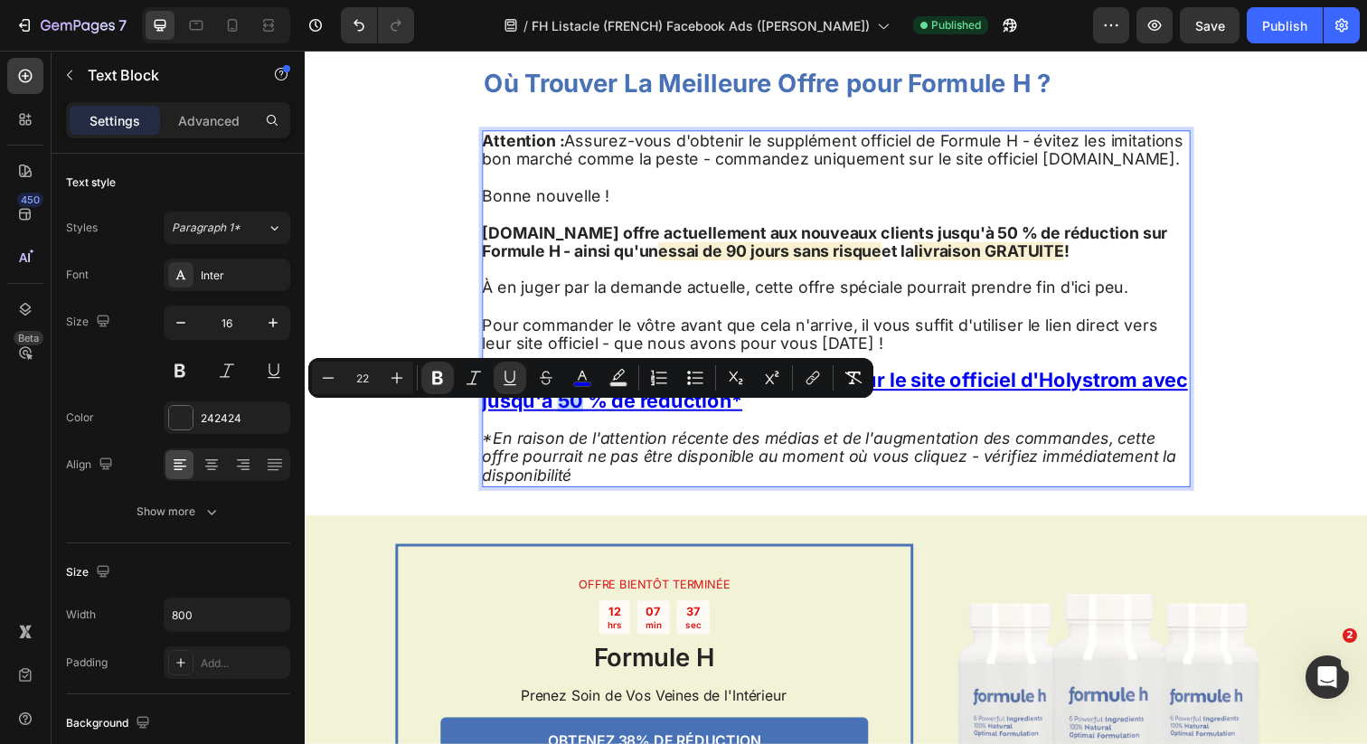
click at [582, 420] on u ">>> Cliquez ici pour obtenir Formule H sur le site officiel d'Holystrom avec ju…" at bounding box center [846, 397] width 721 height 44
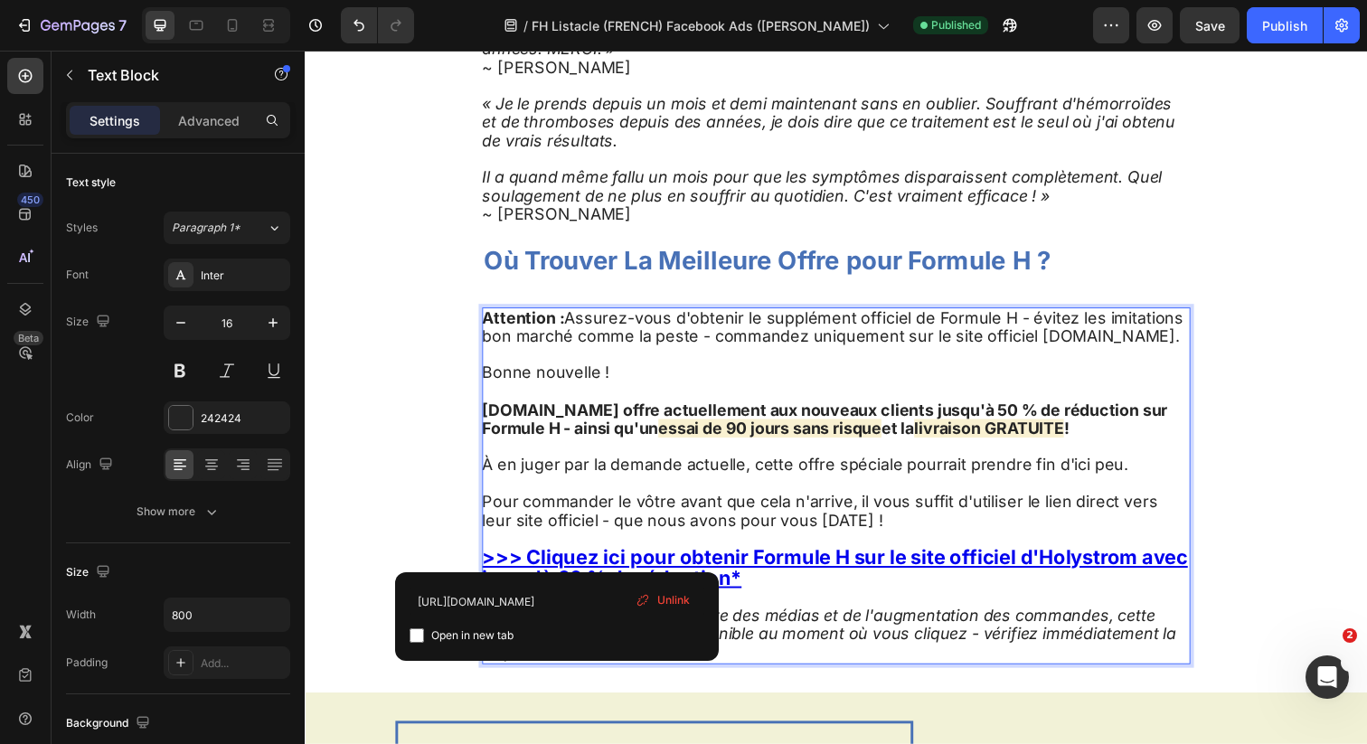
scroll to position [4584, 0]
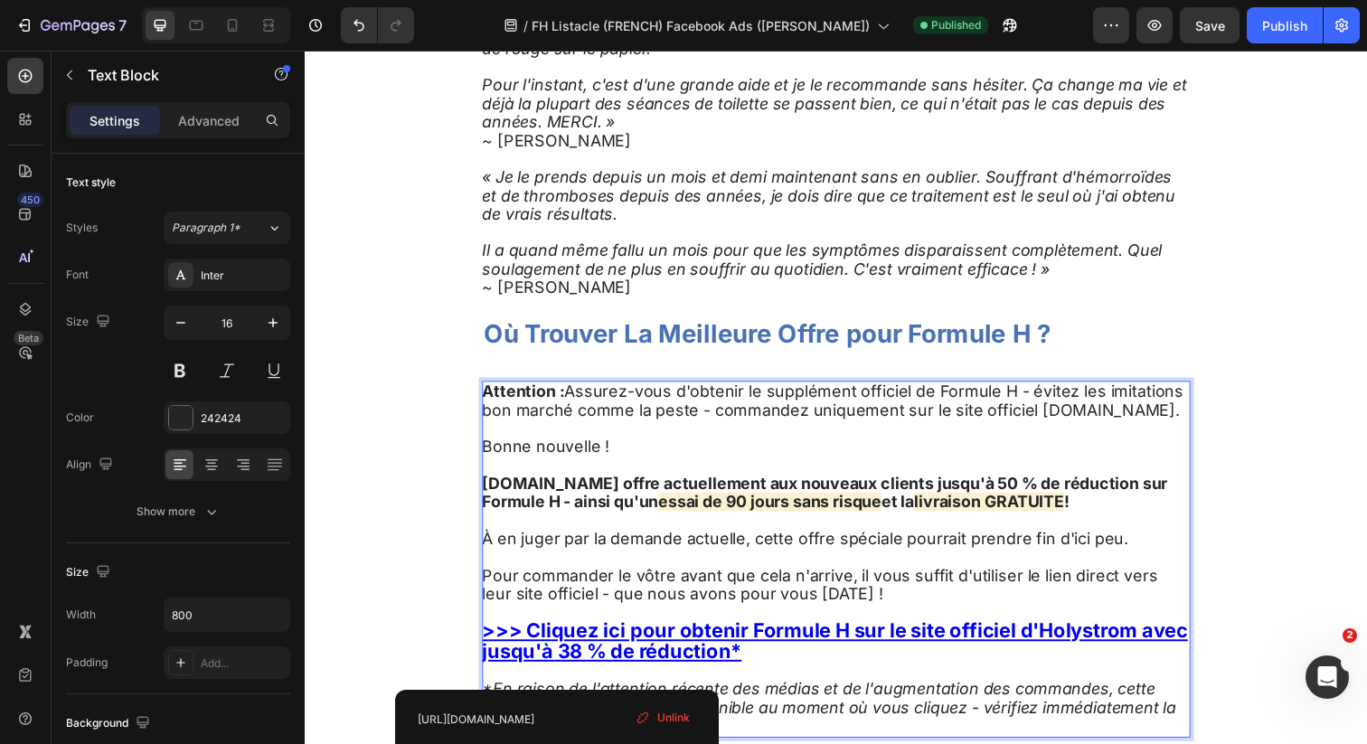
click at [1008, 503] on strong "[DOMAIN_NAME] offre actuellement aux nouveaux clients jusqu'à 50 % de réduction…" at bounding box center [836, 502] width 700 height 38
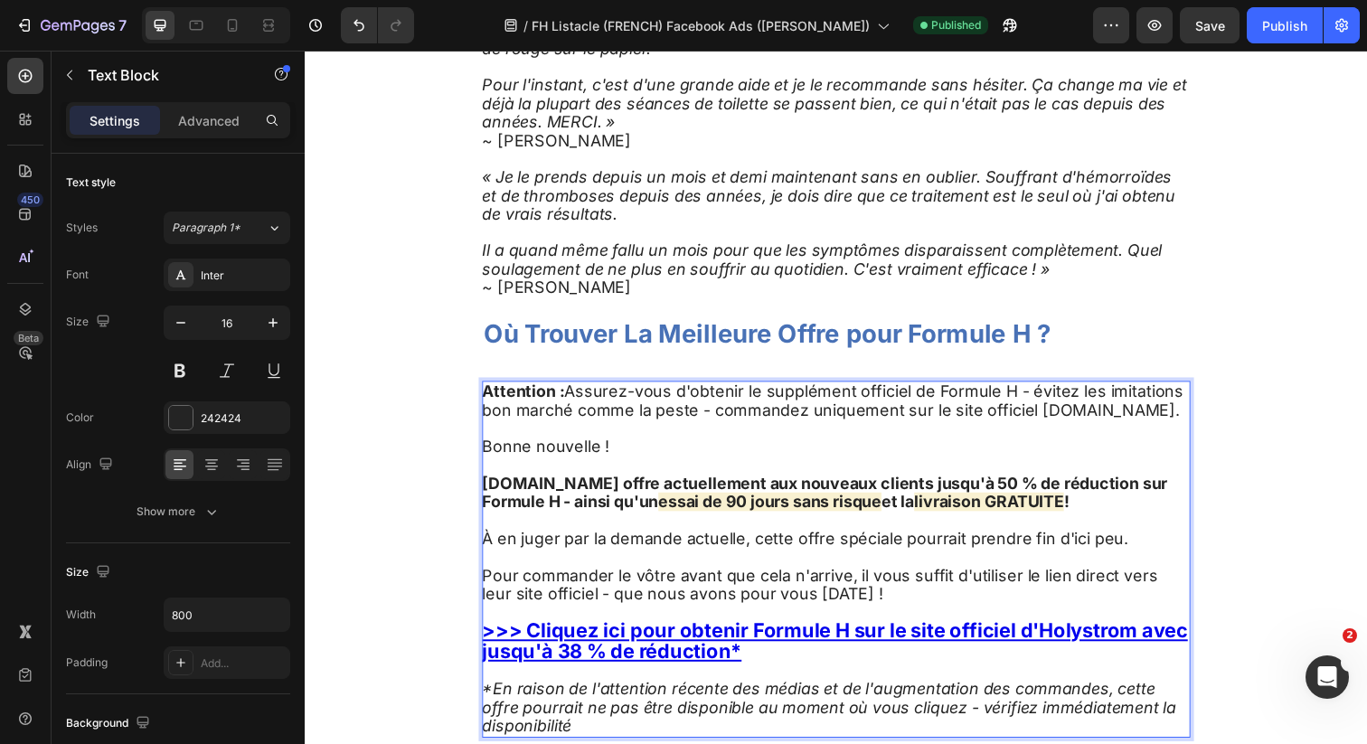
click at [1013, 505] on strong "[DOMAIN_NAME] offre actuellement aux nouveaux clients jusqu'à 50 % de réduction…" at bounding box center [836, 502] width 700 height 38
click at [1280, 25] on div "Publish" at bounding box center [1284, 25] width 45 height 19
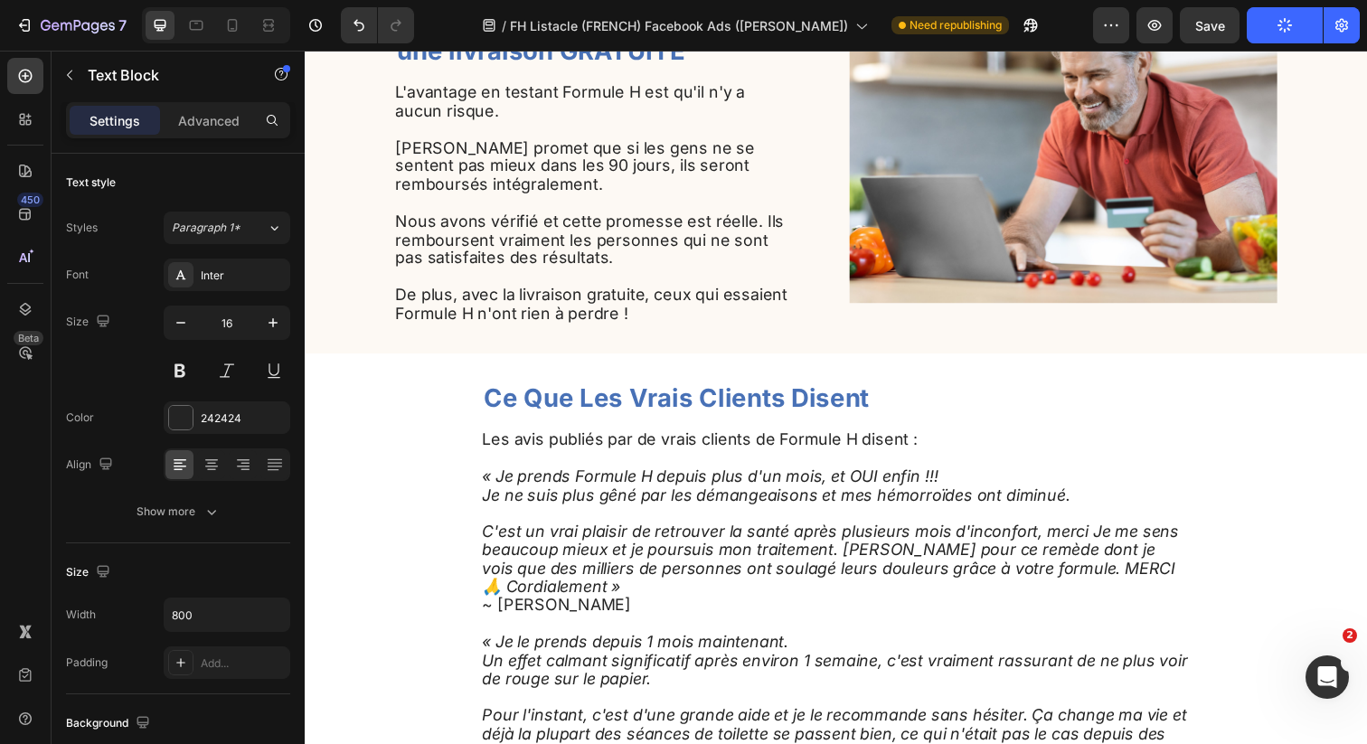
scroll to position [3937, 0]
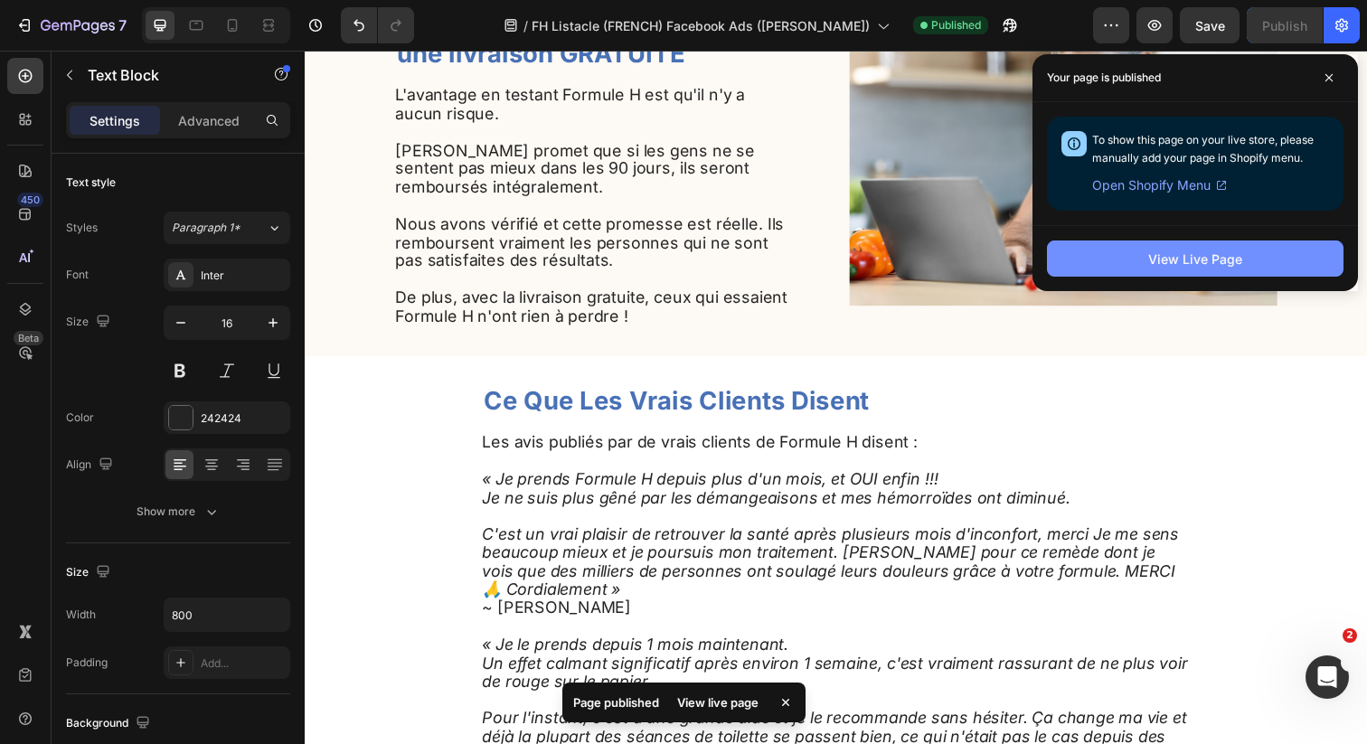
click at [1186, 260] on div "View Live Page" at bounding box center [1195, 259] width 94 height 19
